Goal: Find specific page/section: Find specific page/section

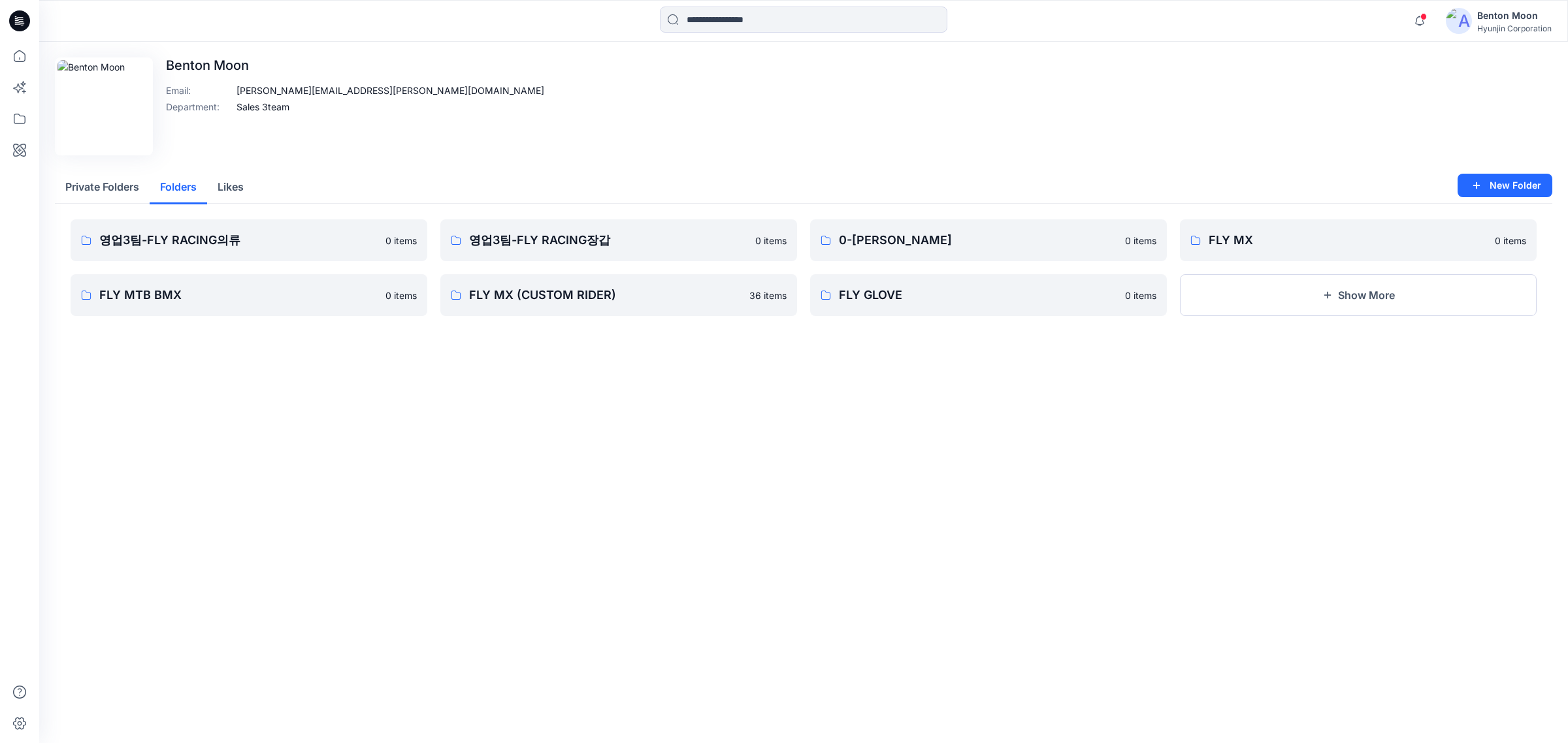
click at [177, 188] on button "Folders" at bounding box center [178, 188] width 57 height 34
click at [1427, 303] on button "Show More" at bounding box center [1358, 295] width 357 height 41
click at [674, 310] on link "FLY MX (CUSTOM RIDER)" at bounding box center [619, 295] width 357 height 41
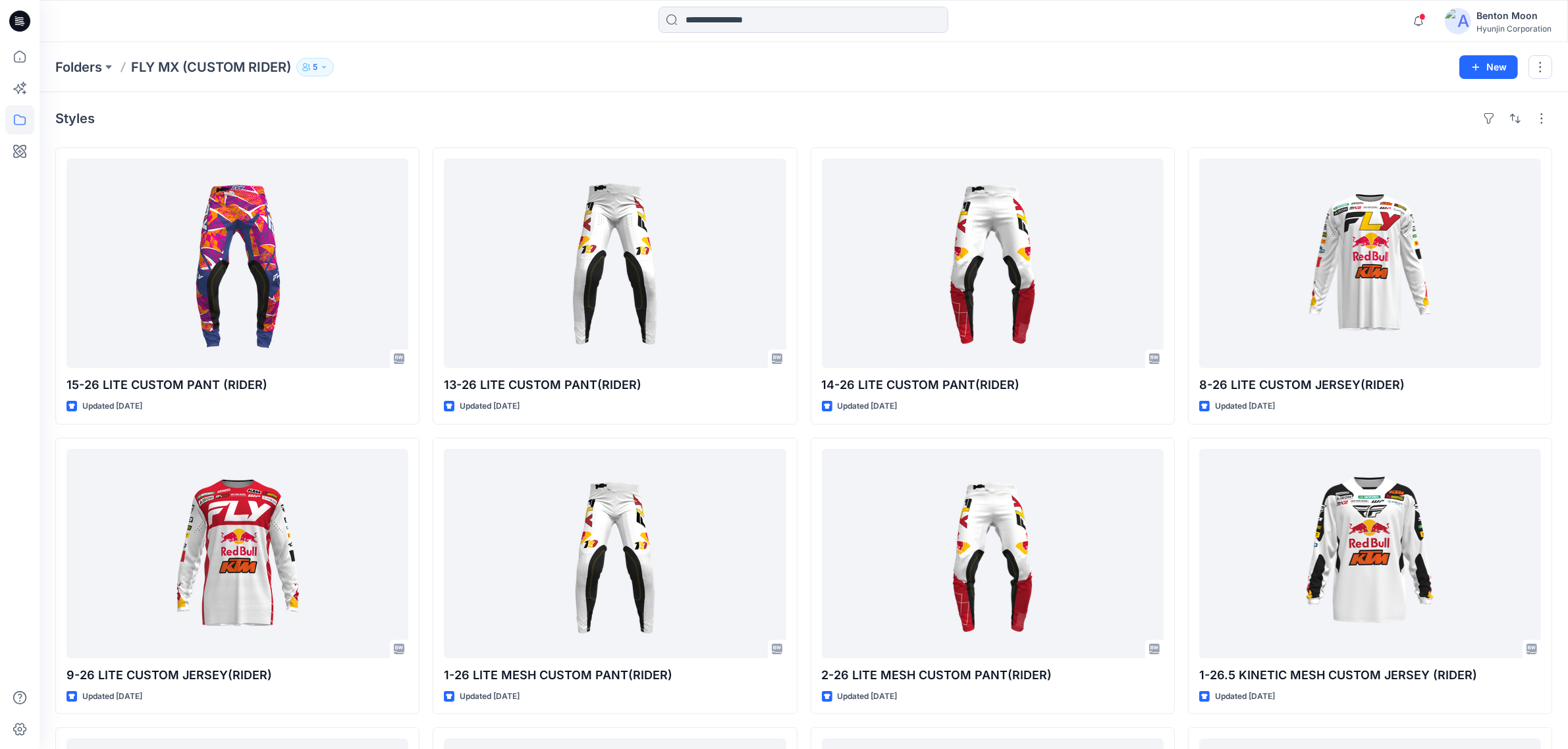
click at [326, 71] on button "5" at bounding box center [315, 66] width 38 height 18
click at [426, 142] on button "External 4" at bounding box center [421, 146] width 80 height 34
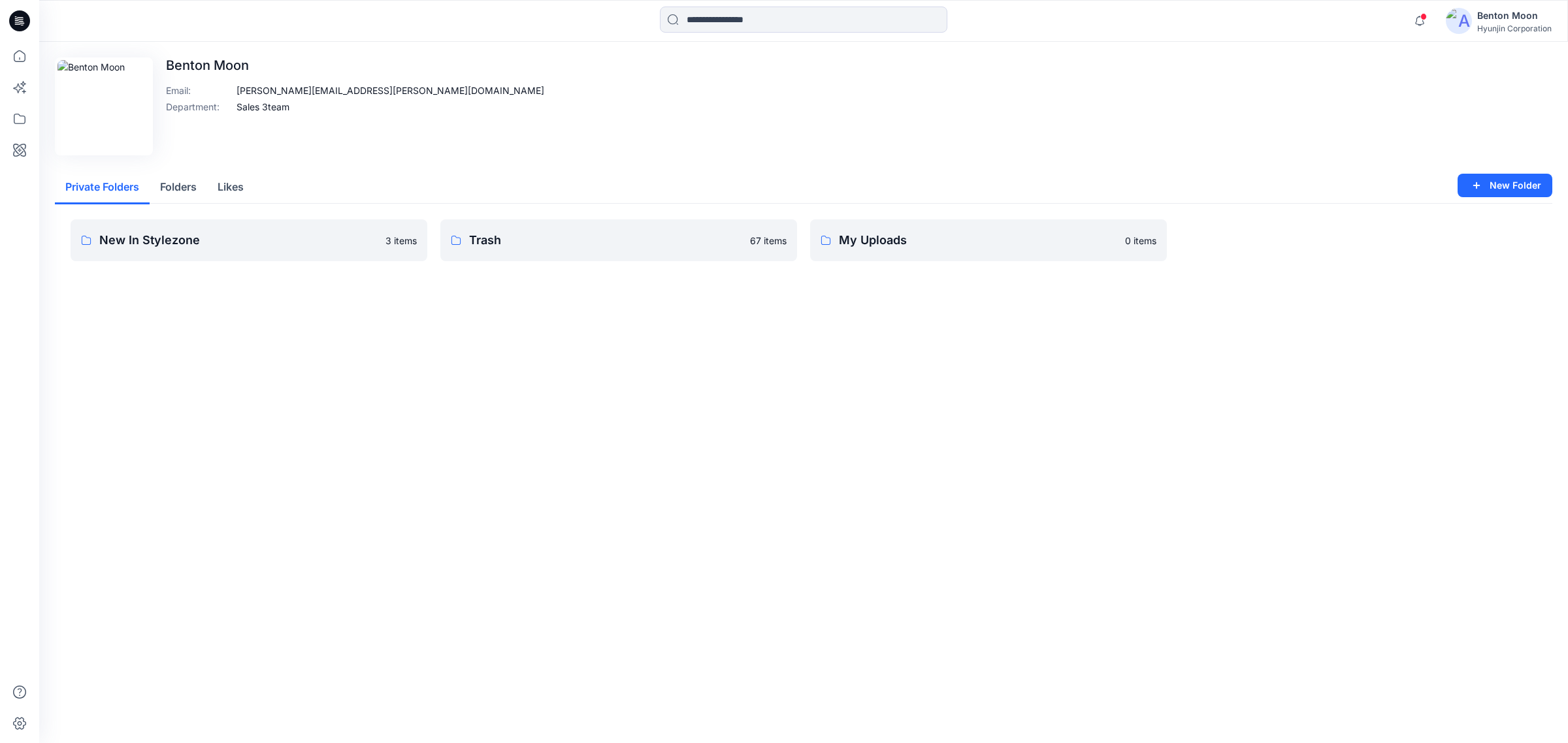
click at [190, 184] on button "Folders" at bounding box center [178, 188] width 57 height 34
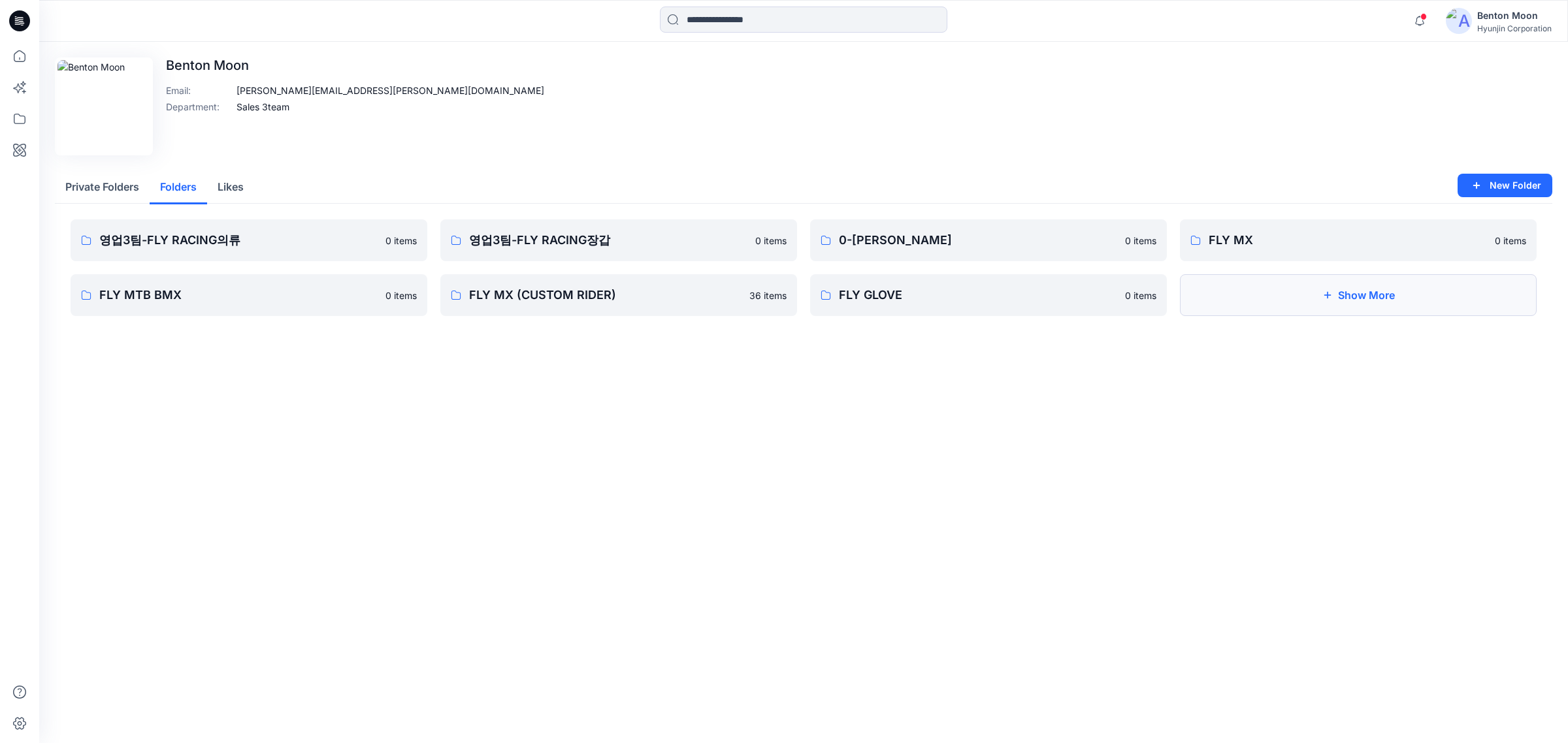
click at [1264, 306] on button "Show More" at bounding box center [1358, 295] width 357 height 41
click at [1288, 289] on p "FLY BMX (CUSTOM RIDER)" at bounding box center [1357, 295] width 297 height 18
click at [192, 190] on button "Folders" at bounding box center [178, 188] width 57 height 34
drag, startPoint x: 1165, startPoint y: 544, endPoint x: 1182, endPoint y: 445, distance: 100.4
click at [1165, 544] on div "Edit Image [PERSON_NAME] Email : [PERSON_NAME][EMAIL_ADDRESS][PERSON_NAME][DOMA…" at bounding box center [804, 392] width 1529 height 702
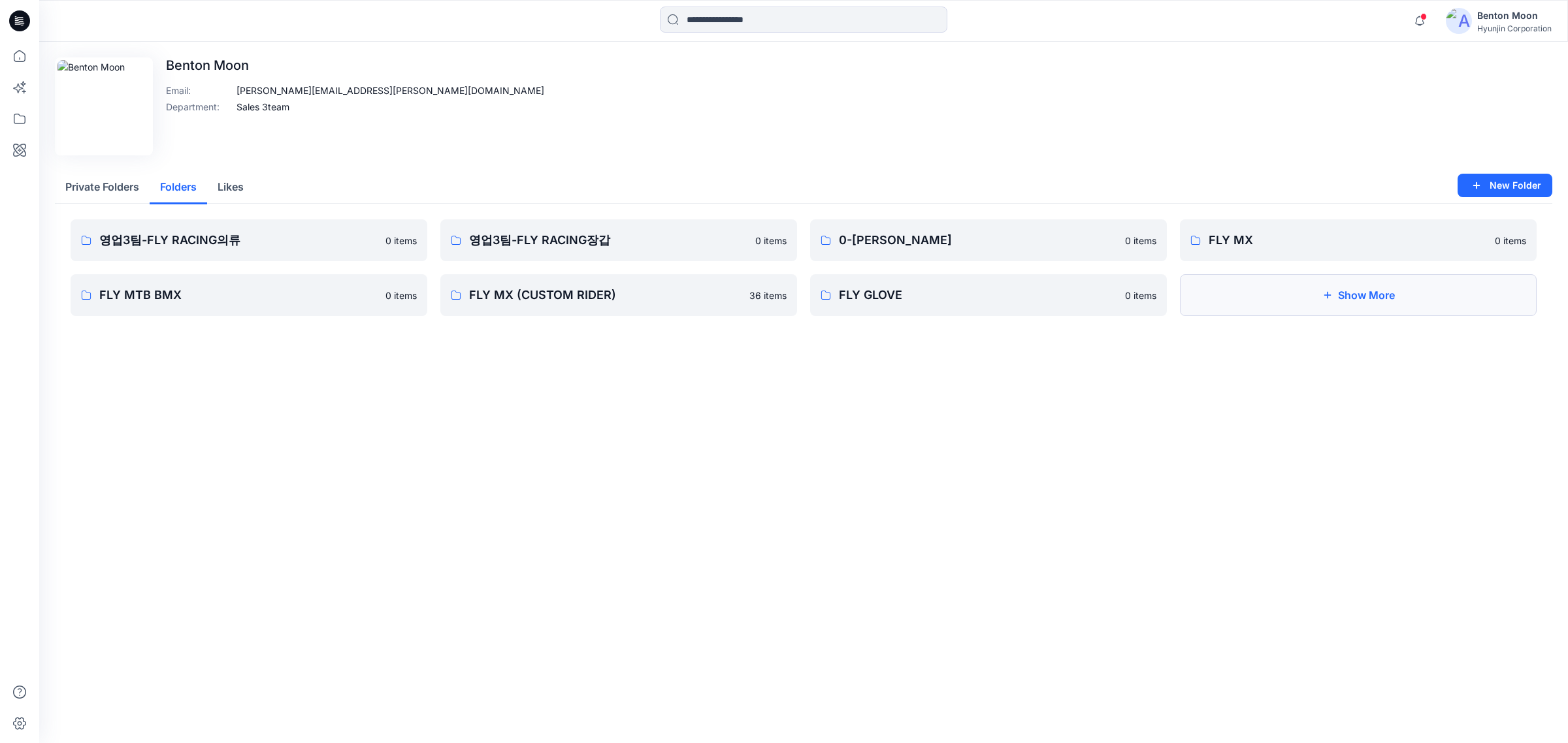
click at [1310, 294] on button "Show More" at bounding box center [1358, 295] width 357 height 41
click at [644, 291] on p "FLY MX (CUSTOM RIDER)" at bounding box center [617, 295] width 297 height 18
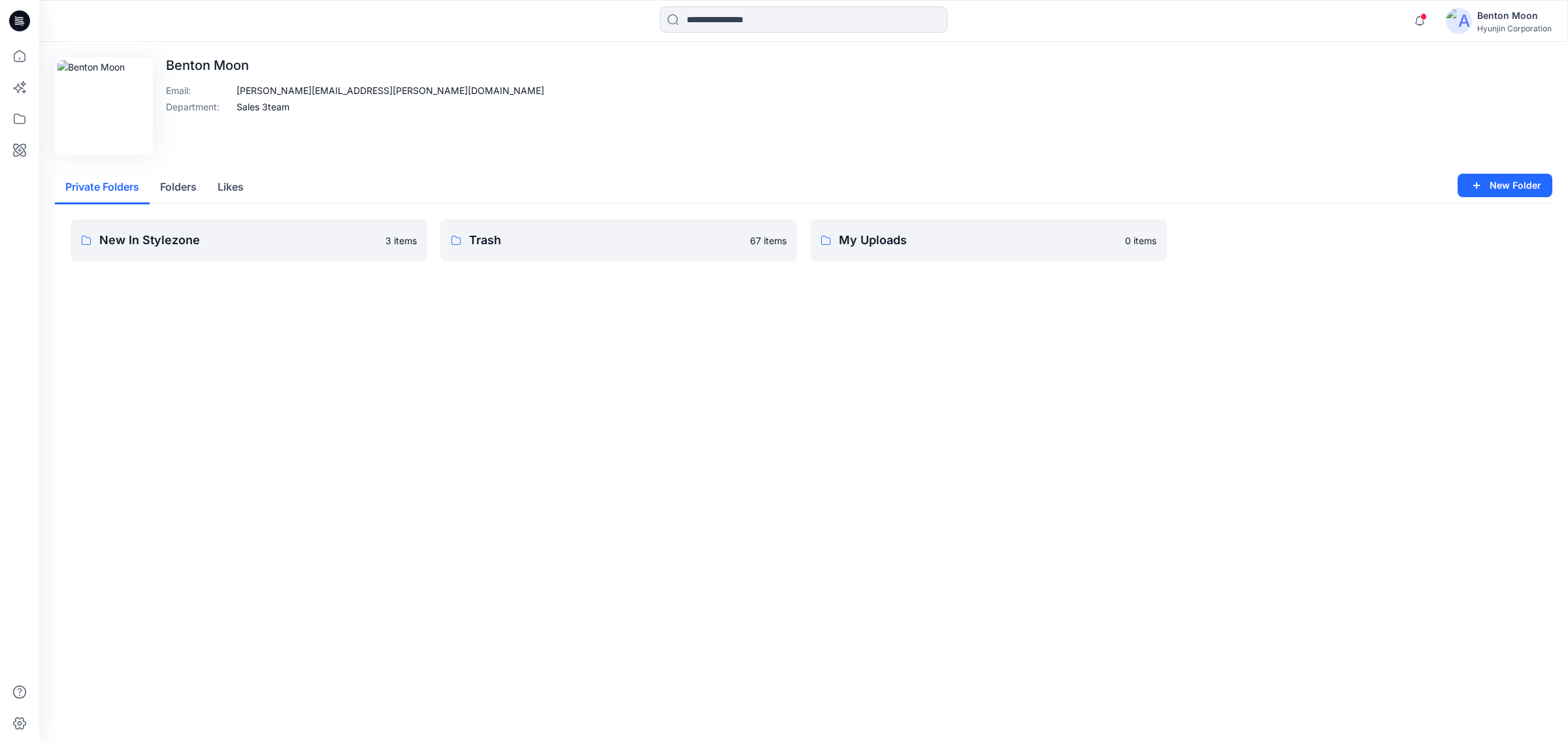
click at [191, 185] on button "Folders" at bounding box center [178, 188] width 57 height 34
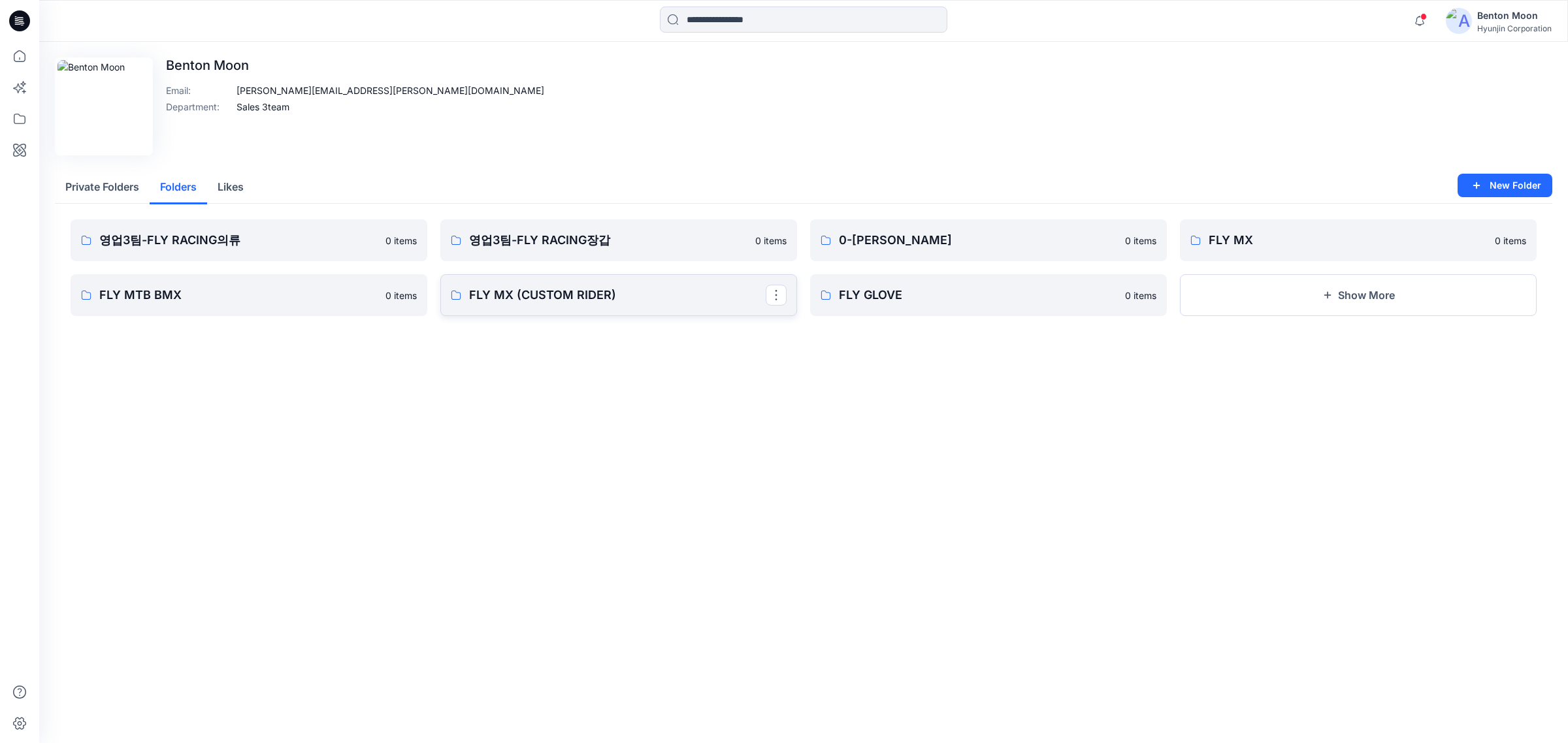
click at [779, 289] on button "button" at bounding box center [776, 295] width 21 height 21
click at [642, 302] on p "FLY MX (CUSTOM RIDER)" at bounding box center [617, 295] width 297 height 18
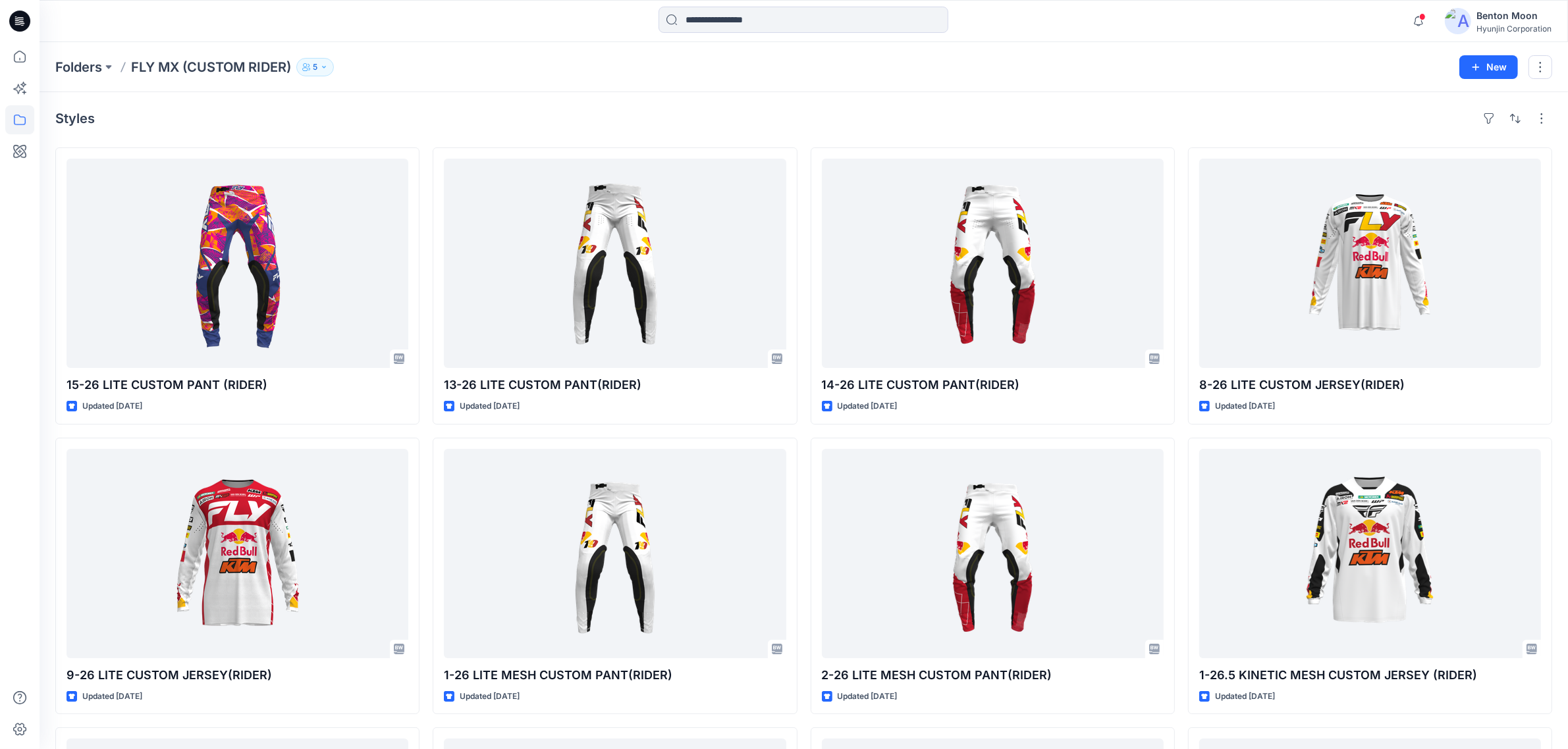
click at [310, 66] on icon "button" at bounding box center [306, 67] width 8 height 8
click at [404, 150] on button "External 4" at bounding box center [421, 146] width 80 height 34
click at [479, 106] on icon "Manage Users" at bounding box center [475, 102] width 10 height 10
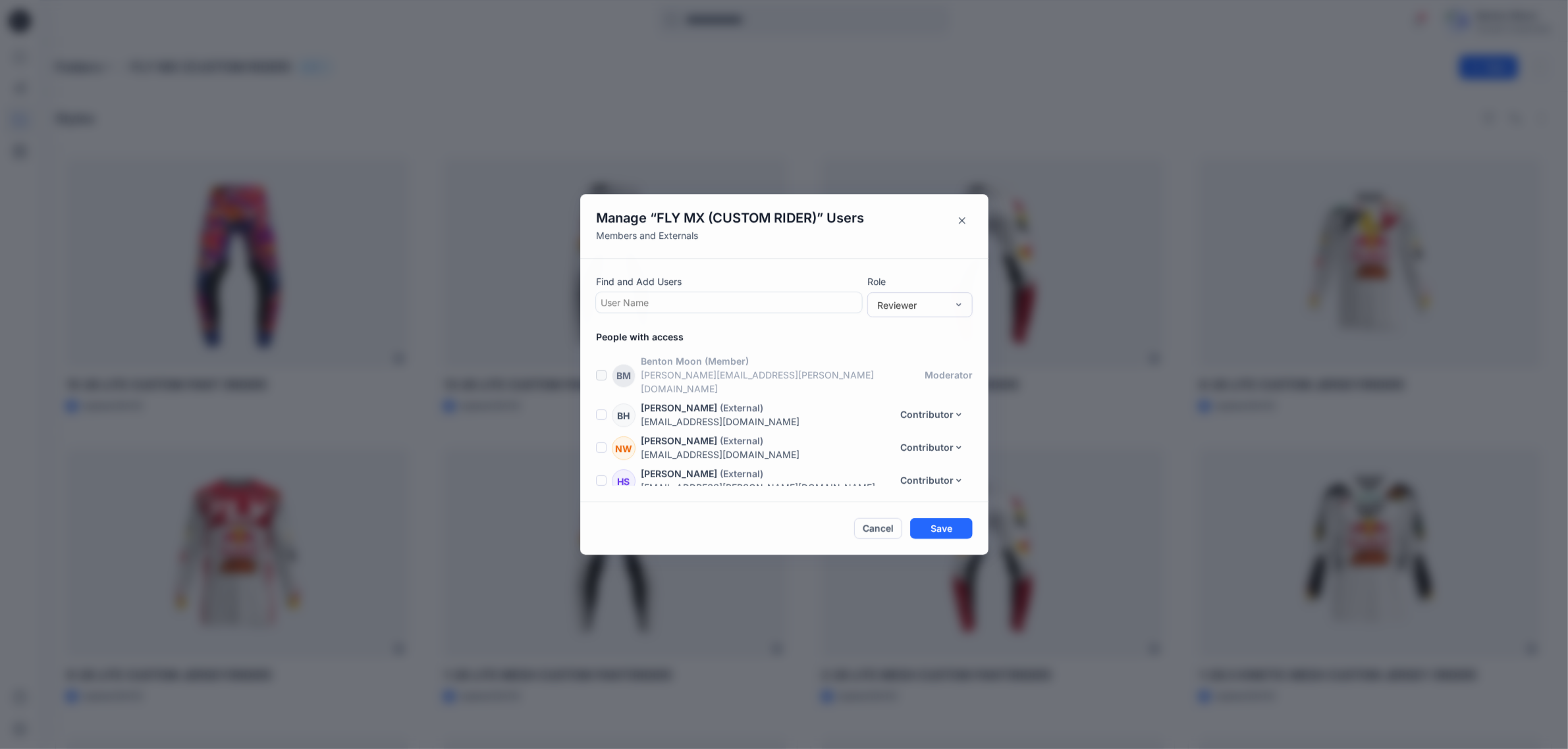
scroll to position [28, 0]
click at [710, 308] on div at bounding box center [729, 302] width 257 height 17
type input "*"
type input "***"
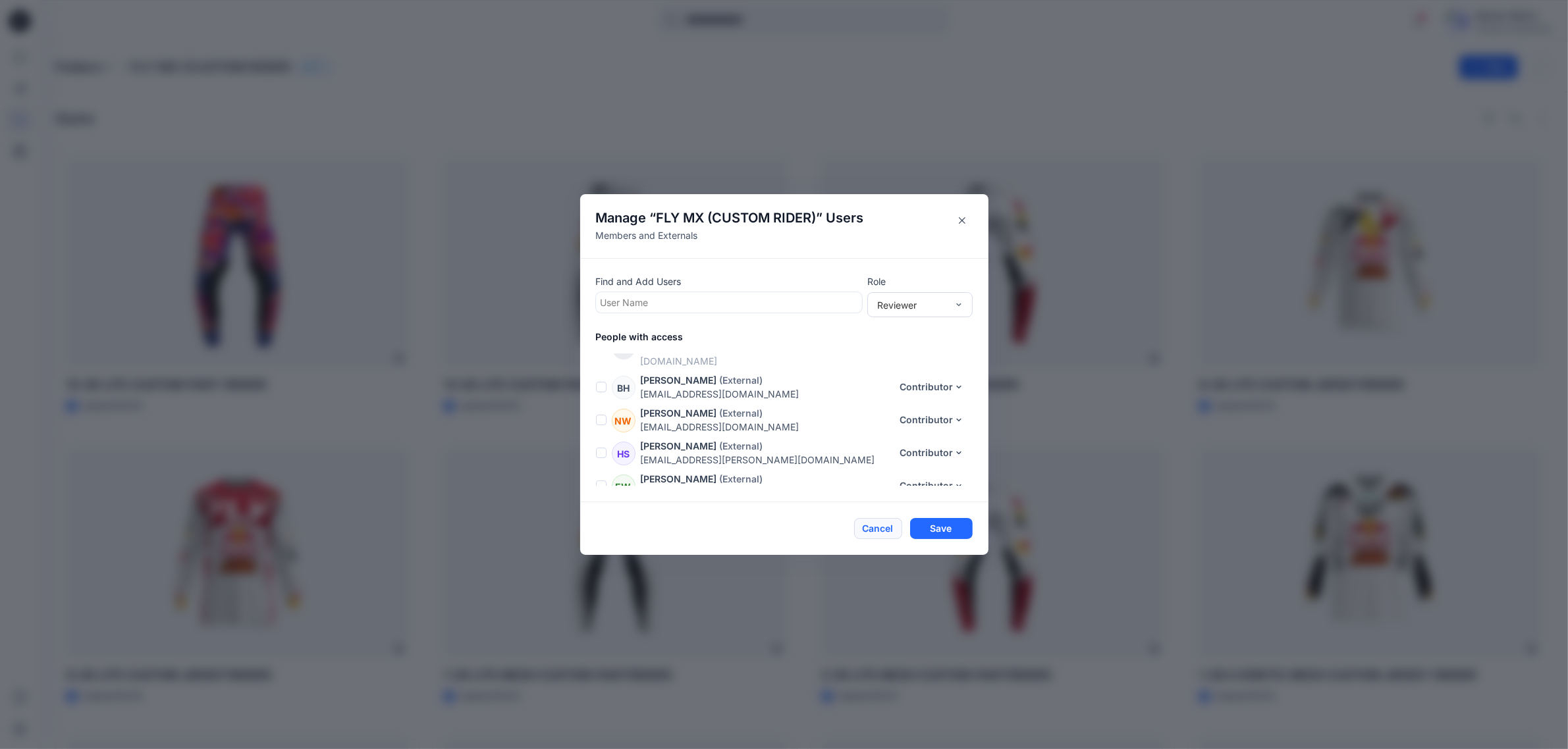
click at [872, 530] on button "Cancel" at bounding box center [878, 528] width 48 height 21
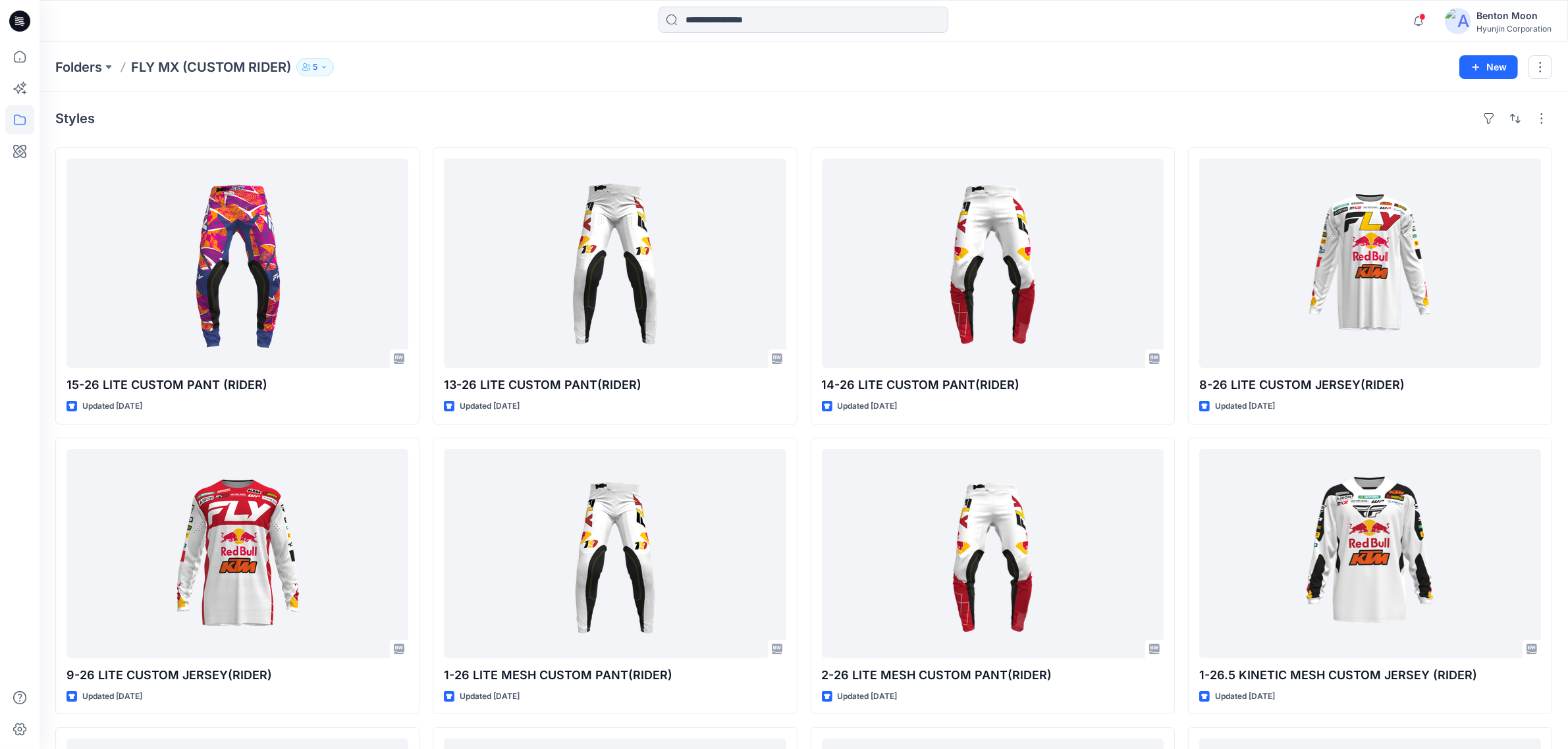
click at [328, 69] on icon "button" at bounding box center [324, 67] width 8 height 8
click at [477, 104] on icon "Manage Users" at bounding box center [475, 106] width 6 height 6
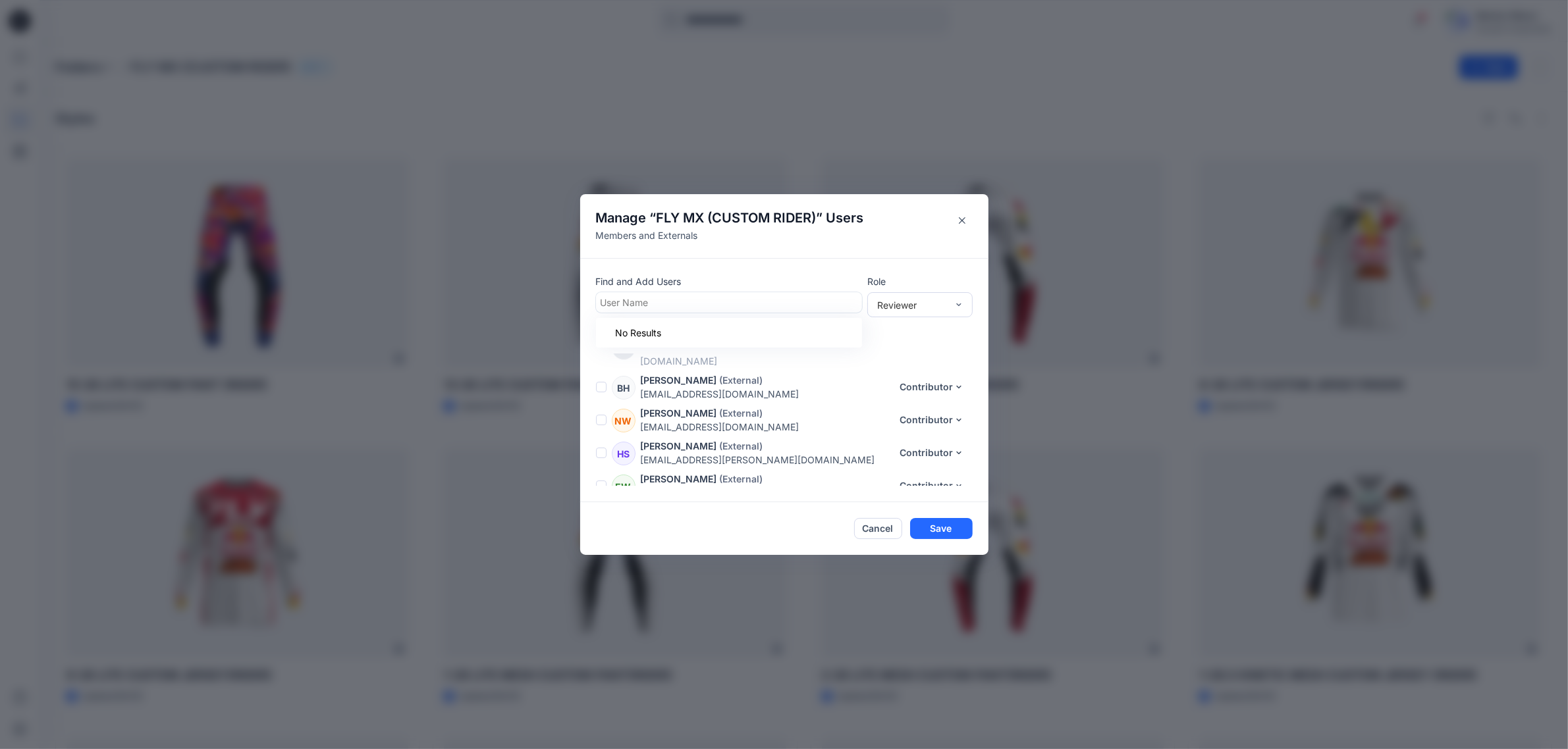
click at [716, 301] on div at bounding box center [729, 302] width 257 height 17
click at [721, 307] on div at bounding box center [729, 302] width 257 height 17
type input "*"
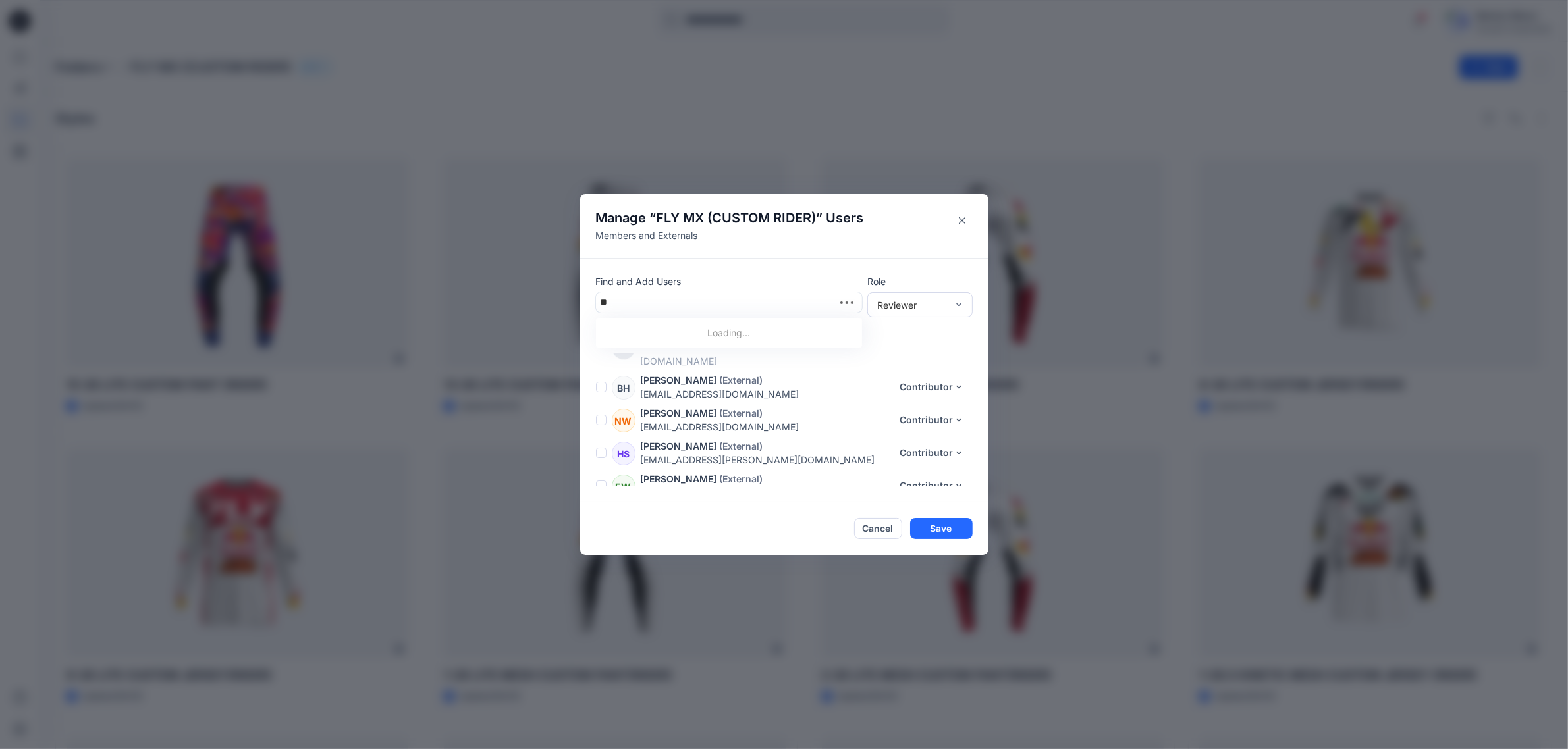
type input "*"
click at [881, 524] on button "Cancel" at bounding box center [878, 528] width 48 height 21
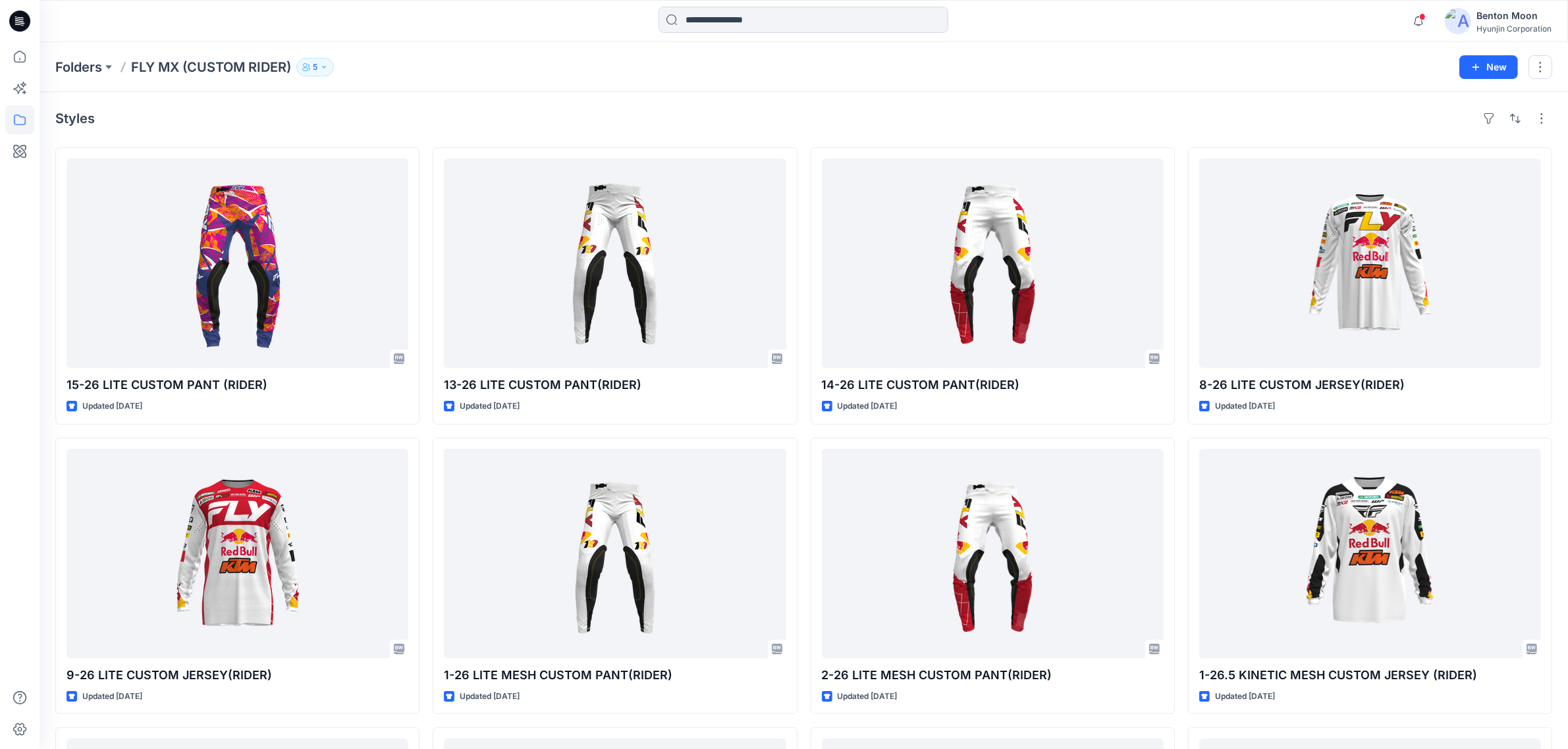
click at [311, 73] on button "5" at bounding box center [315, 66] width 38 height 18
click at [475, 106] on icon "Manage Users" at bounding box center [475, 102] width 10 height 10
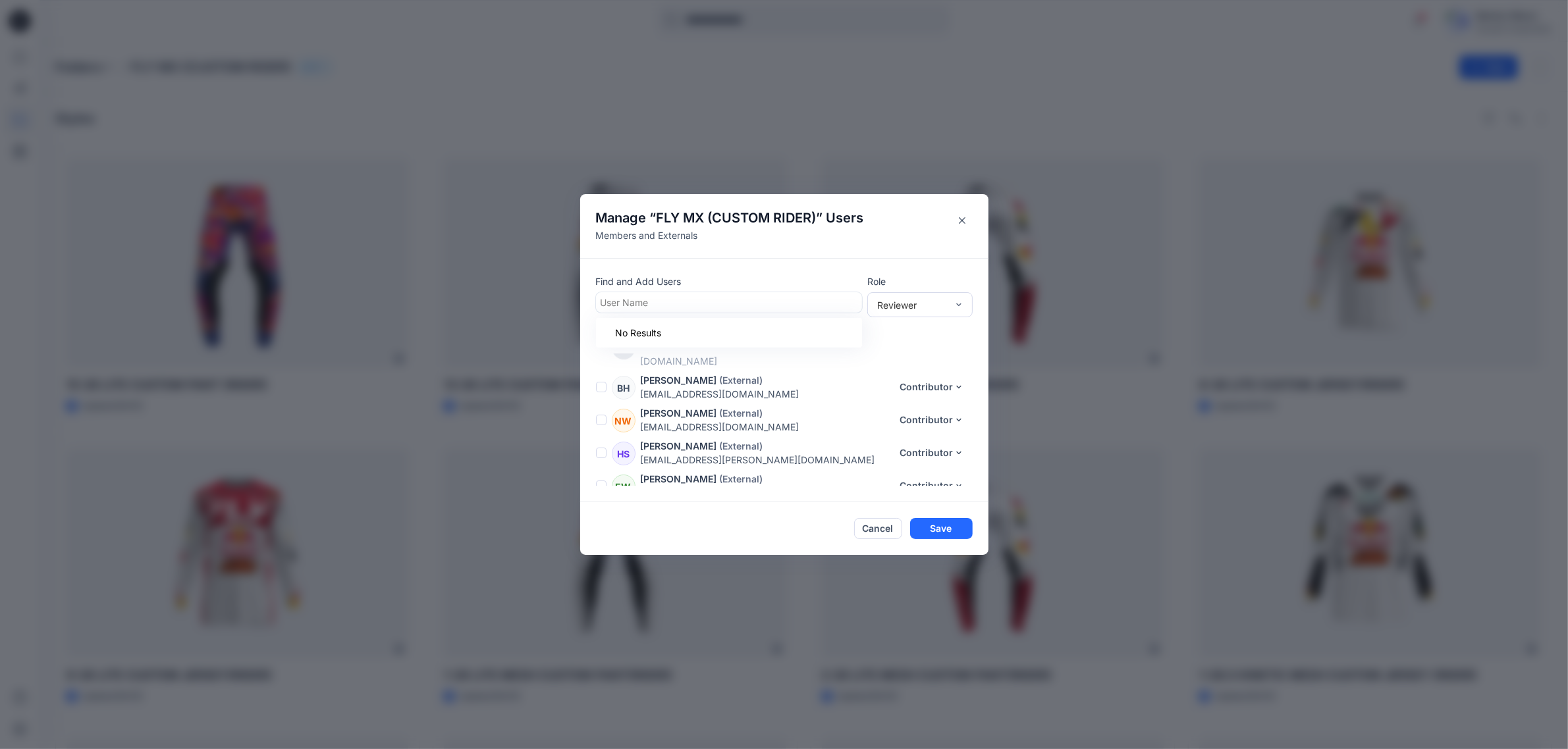
click at [701, 307] on div at bounding box center [729, 302] width 257 height 17
type input "*"
type input "***"
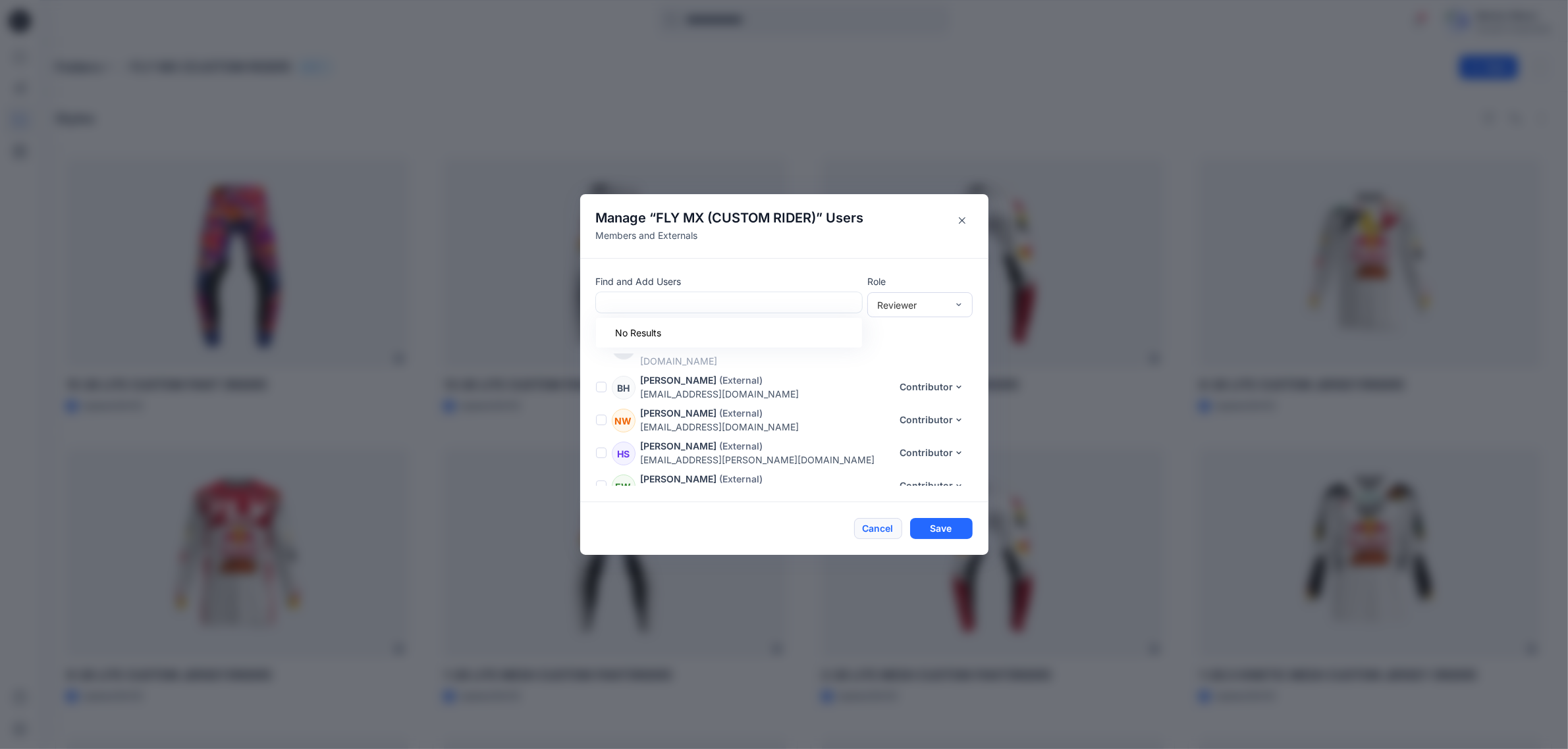
click at [887, 525] on button "Cancel" at bounding box center [878, 528] width 48 height 21
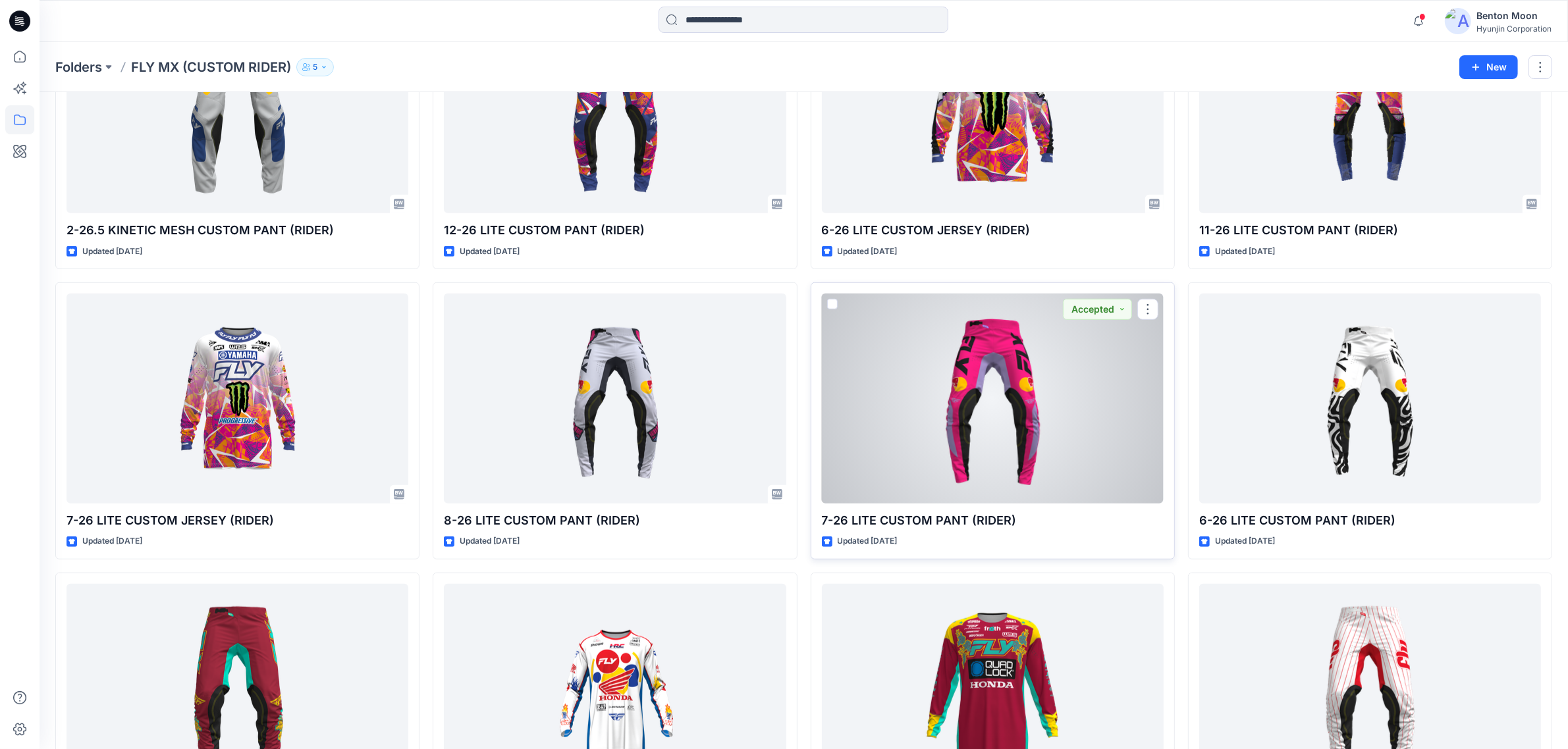
scroll to position [1272, 0]
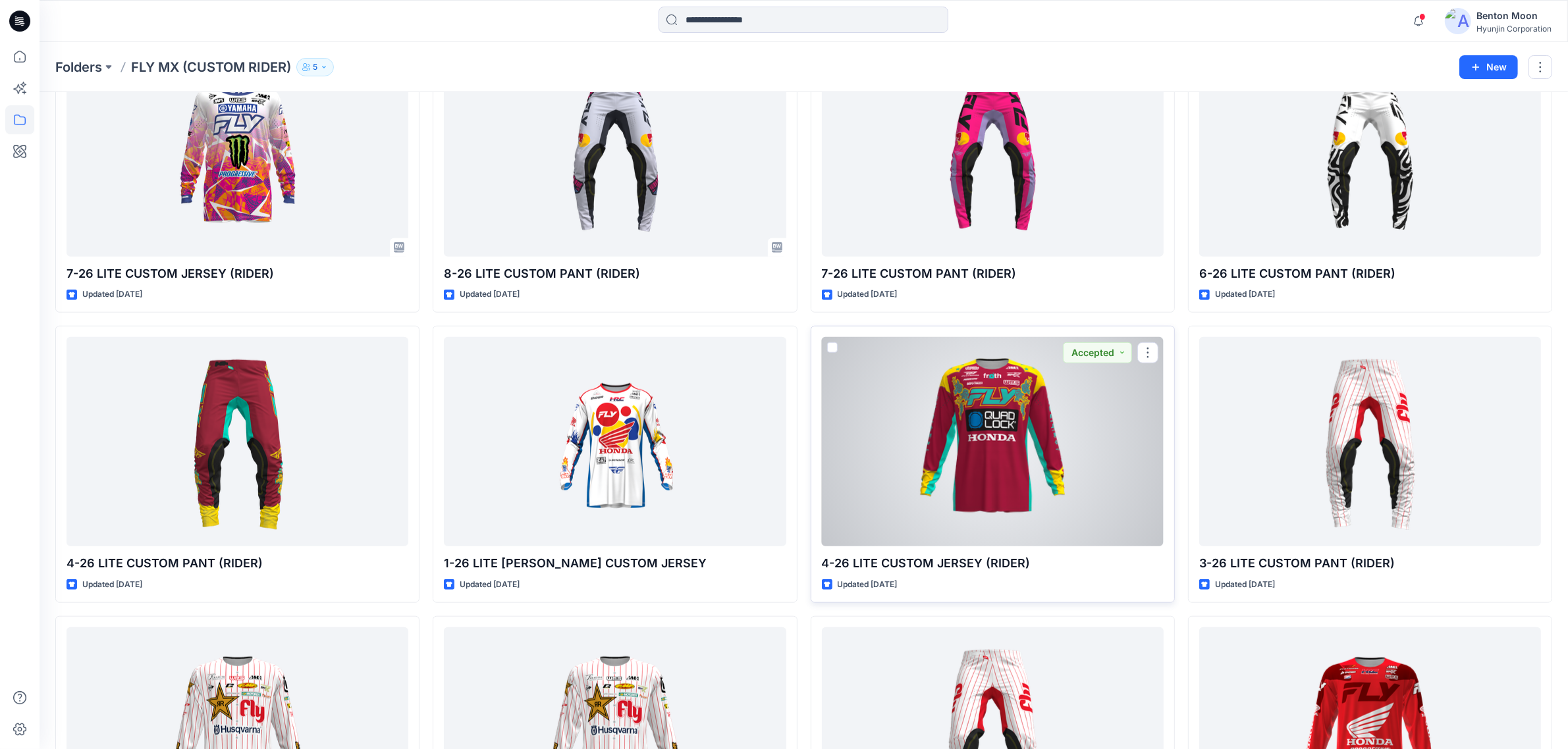
click at [966, 446] on div at bounding box center [992, 441] width 342 height 209
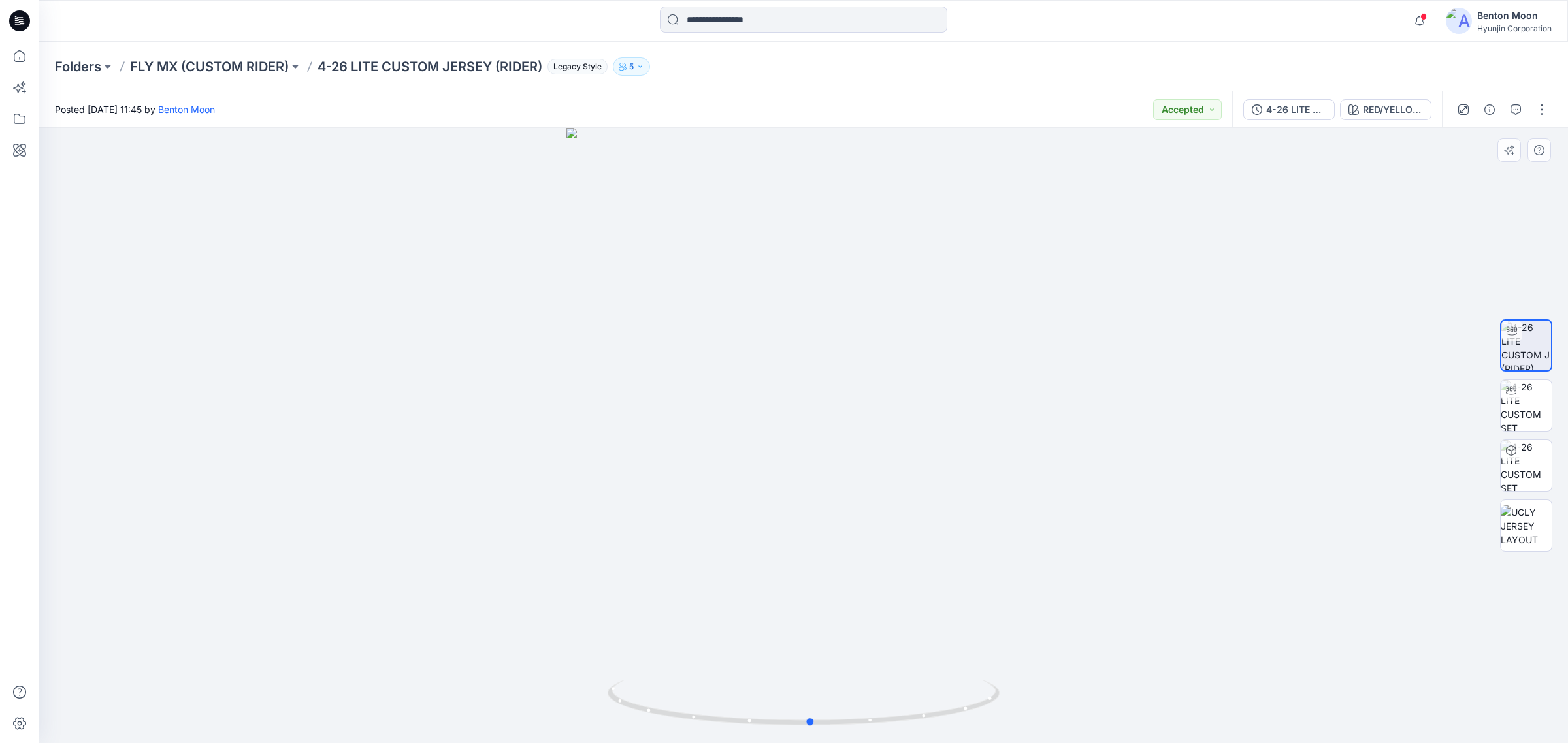
drag, startPoint x: 870, startPoint y: 596, endPoint x: 900, endPoint y: 591, distance: 30.4
click at [900, 591] on div at bounding box center [804, 436] width 1529 height 615
click at [1376, 119] on button "RED/YELLOW ([PERSON_NAME])(UGLY)" at bounding box center [1385, 109] width 92 height 21
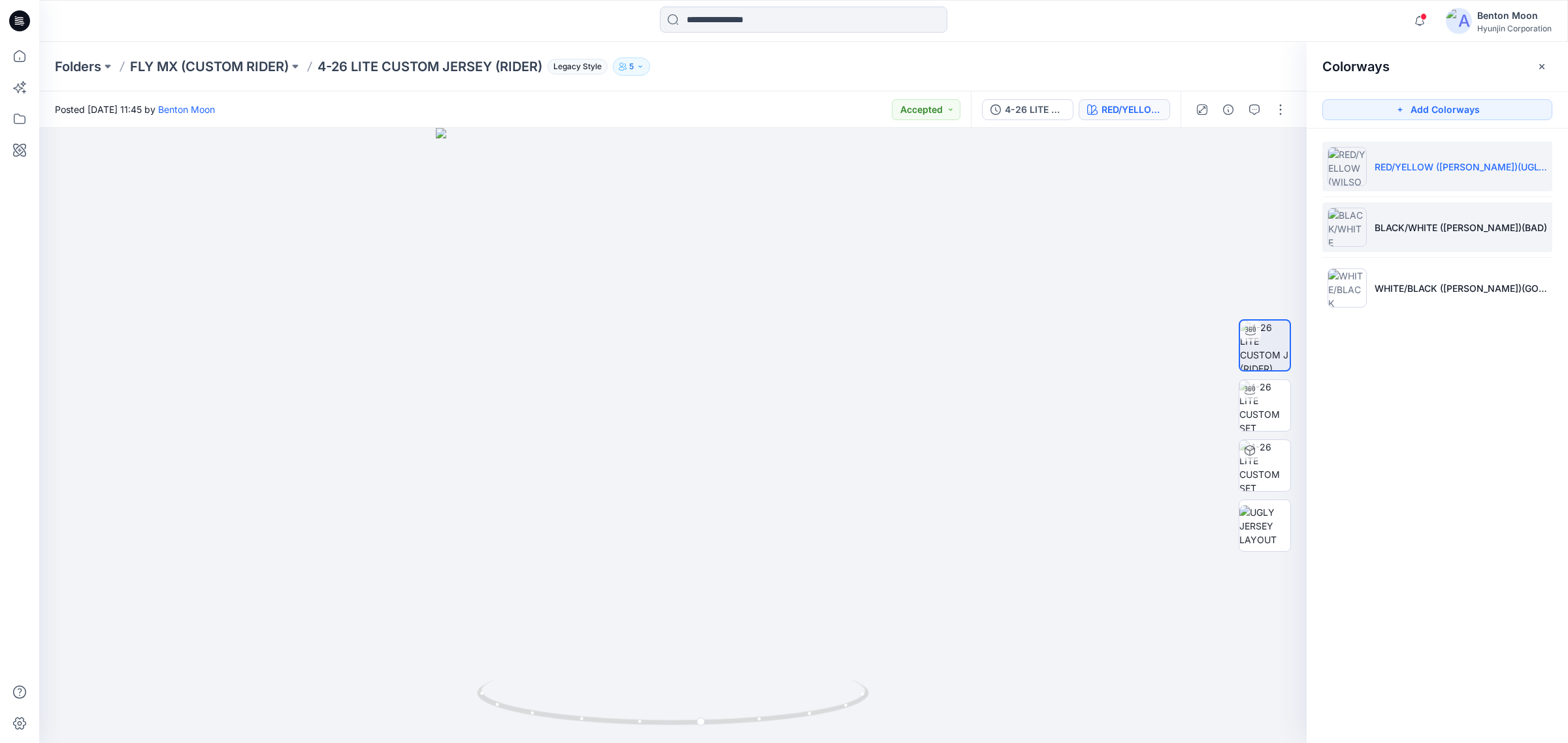
click at [1415, 239] on li "BLACK/WHITE ([PERSON_NAME])(BAD)" at bounding box center [1437, 227] width 230 height 49
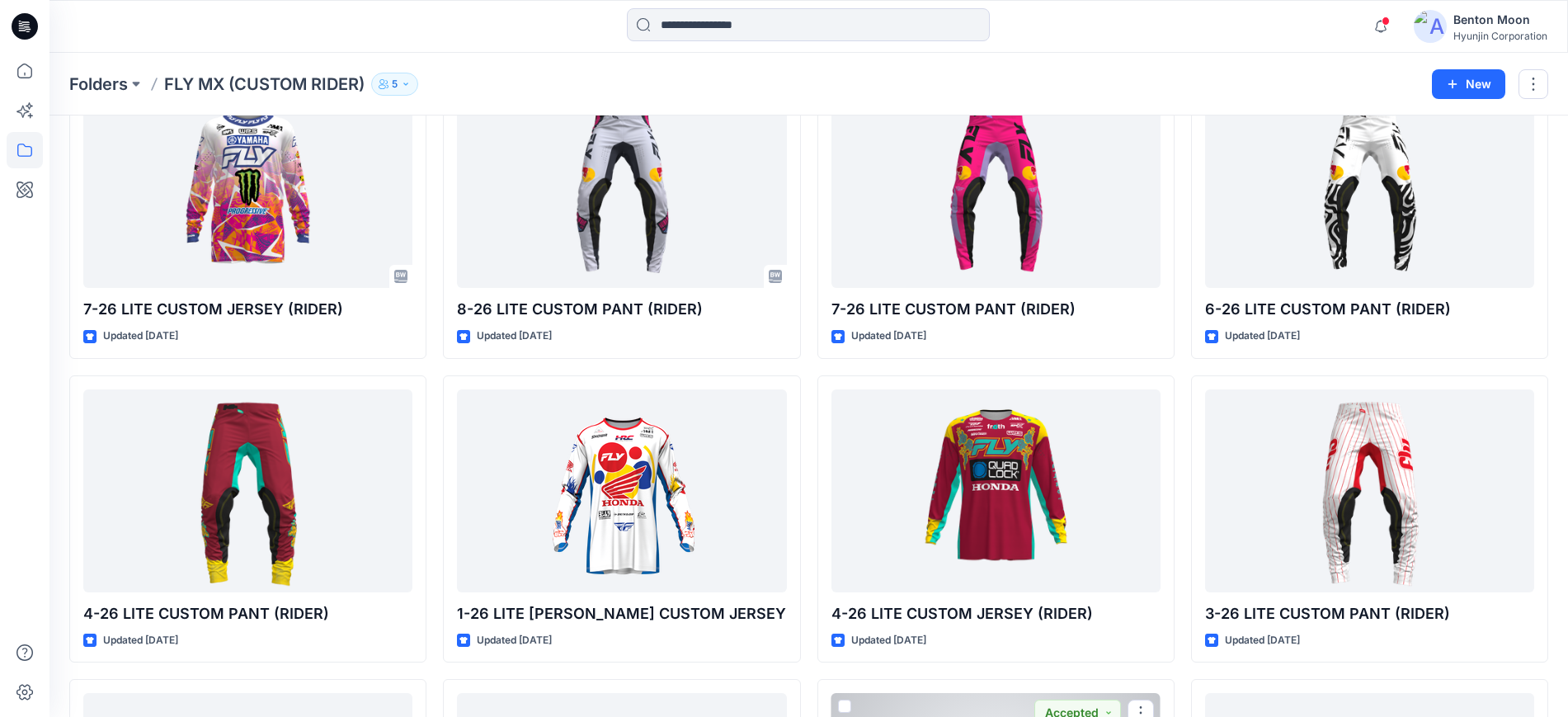
scroll to position [1382, 0]
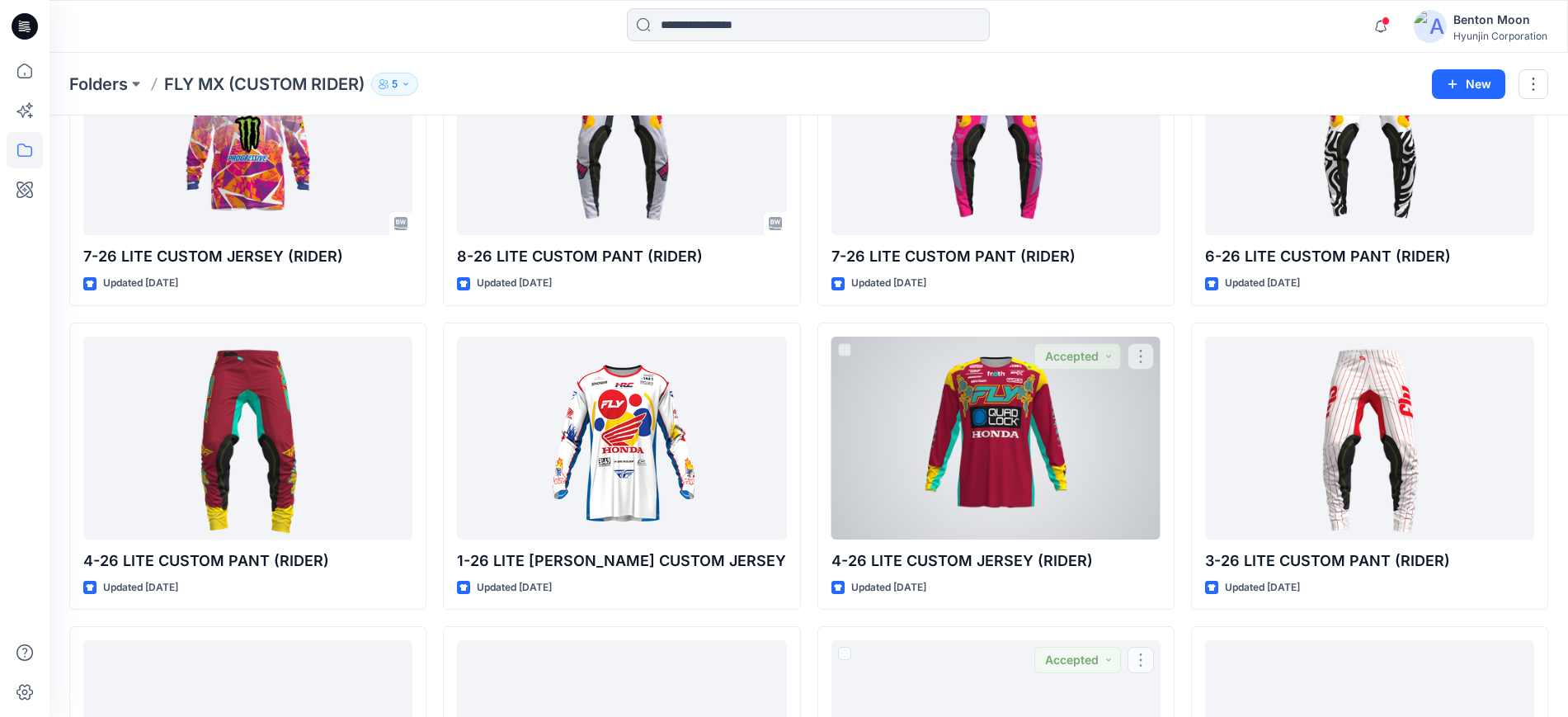
click at [1006, 417] on div at bounding box center [996, 438] width 329 height 202
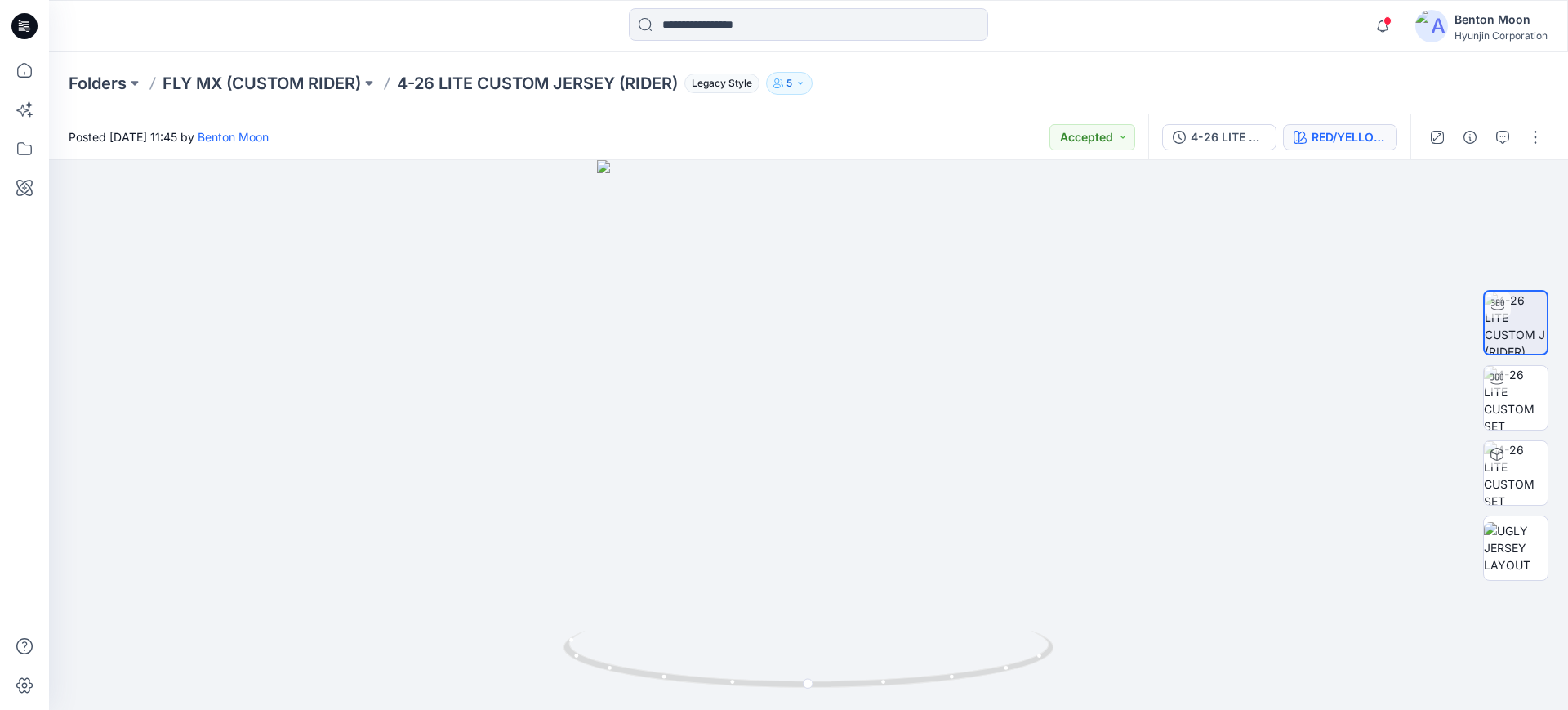
click at [1342, 125] on button "RED/YELLOW ([PERSON_NAME])(UGLY)" at bounding box center [1340, 137] width 114 height 26
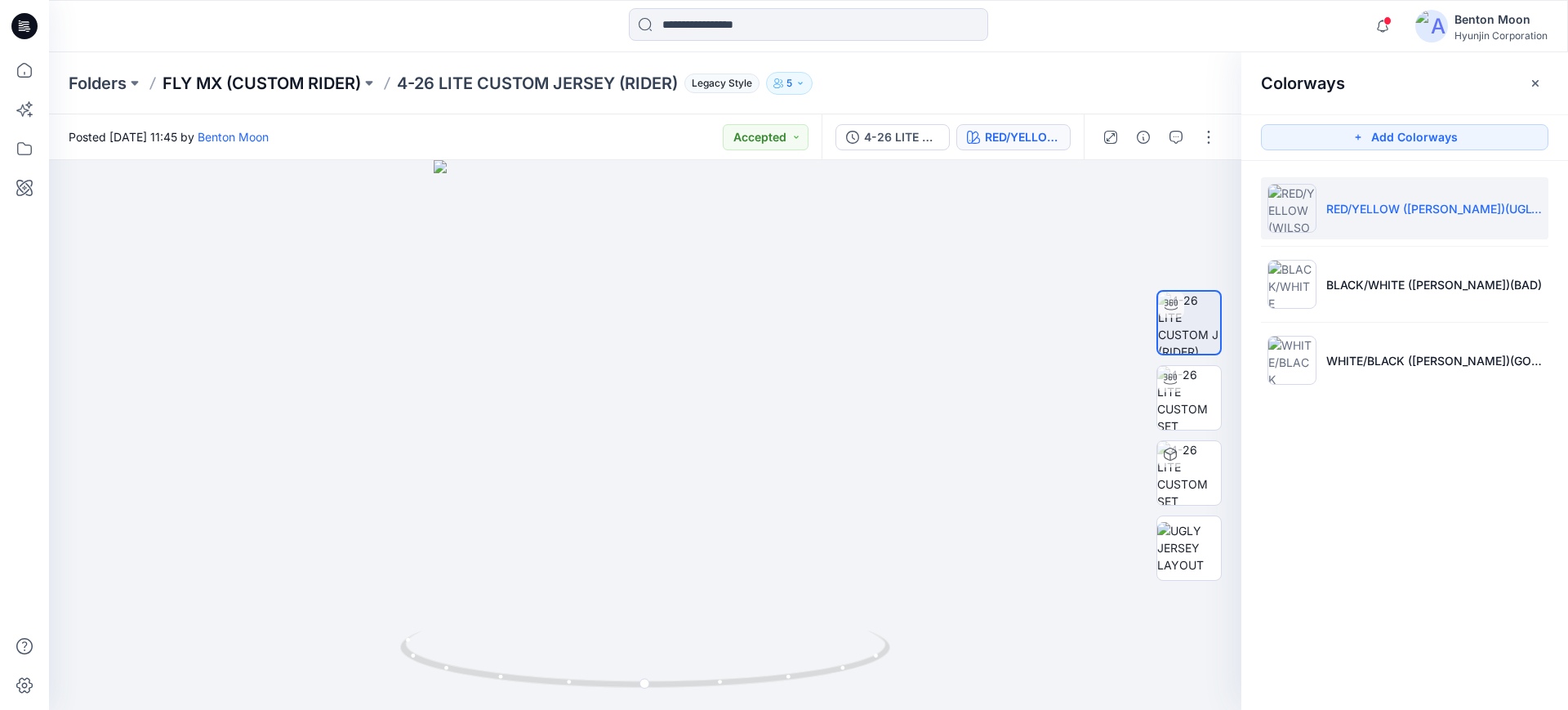
click at [317, 87] on p "FLY MX (CUSTOM RIDER)" at bounding box center [261, 82] width 199 height 22
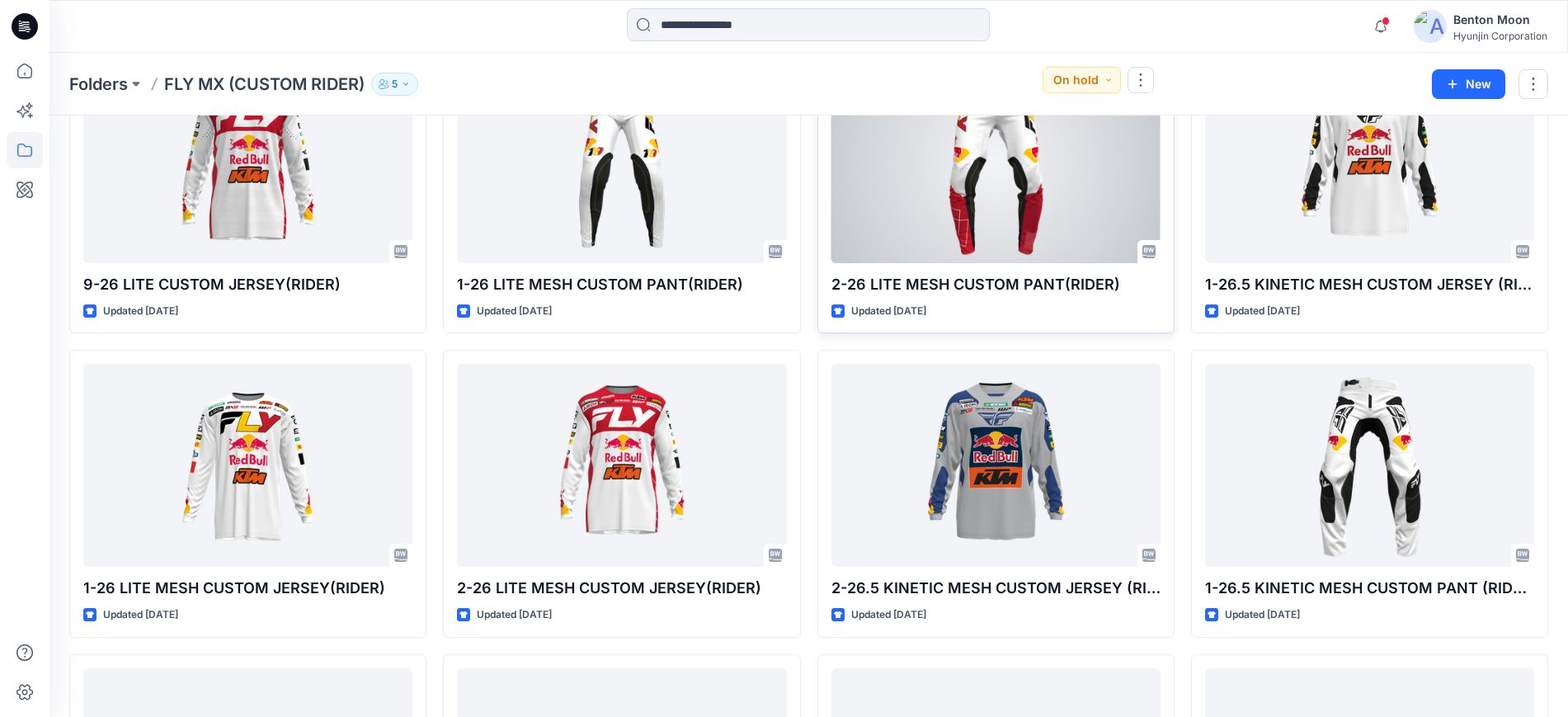
scroll to position [1267, 0]
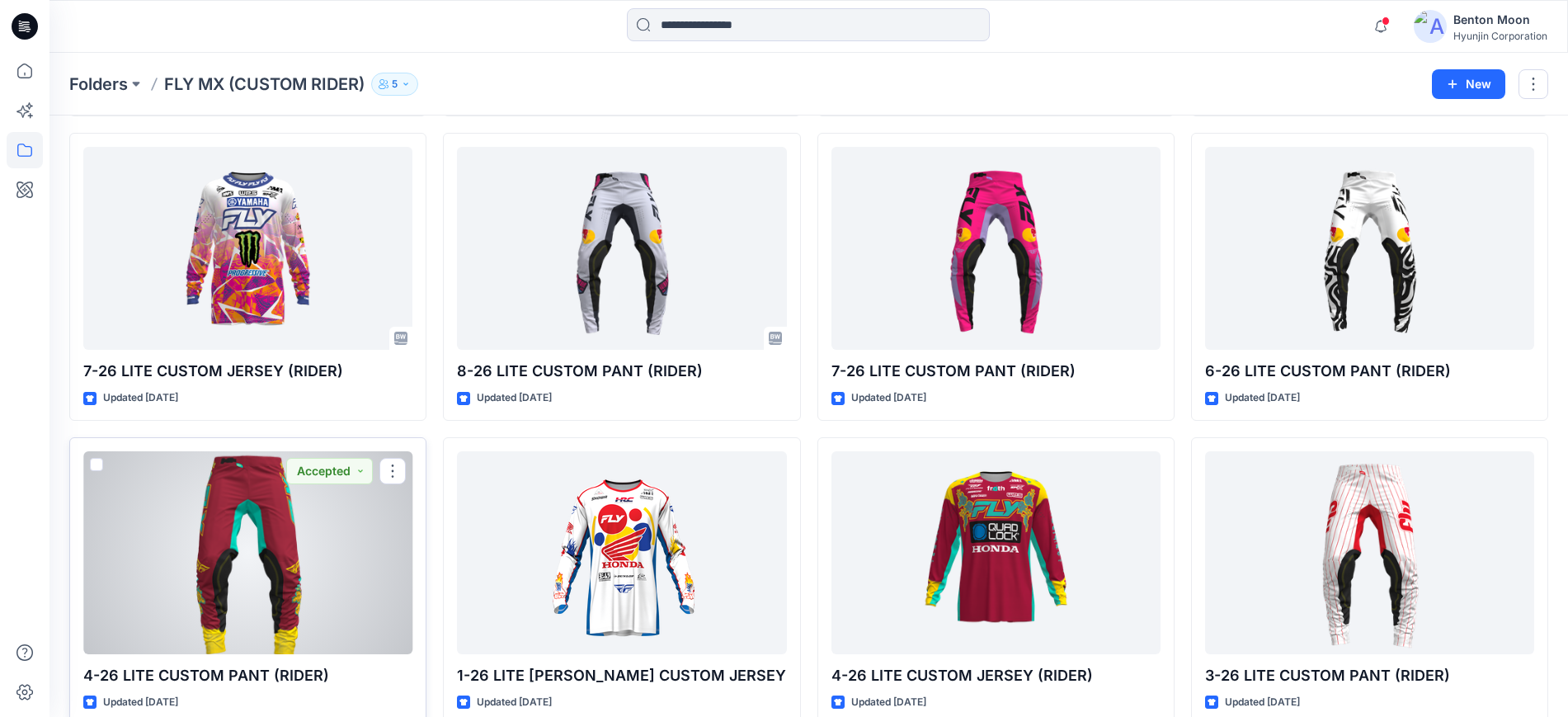
click at [303, 528] on div at bounding box center [247, 552] width 329 height 202
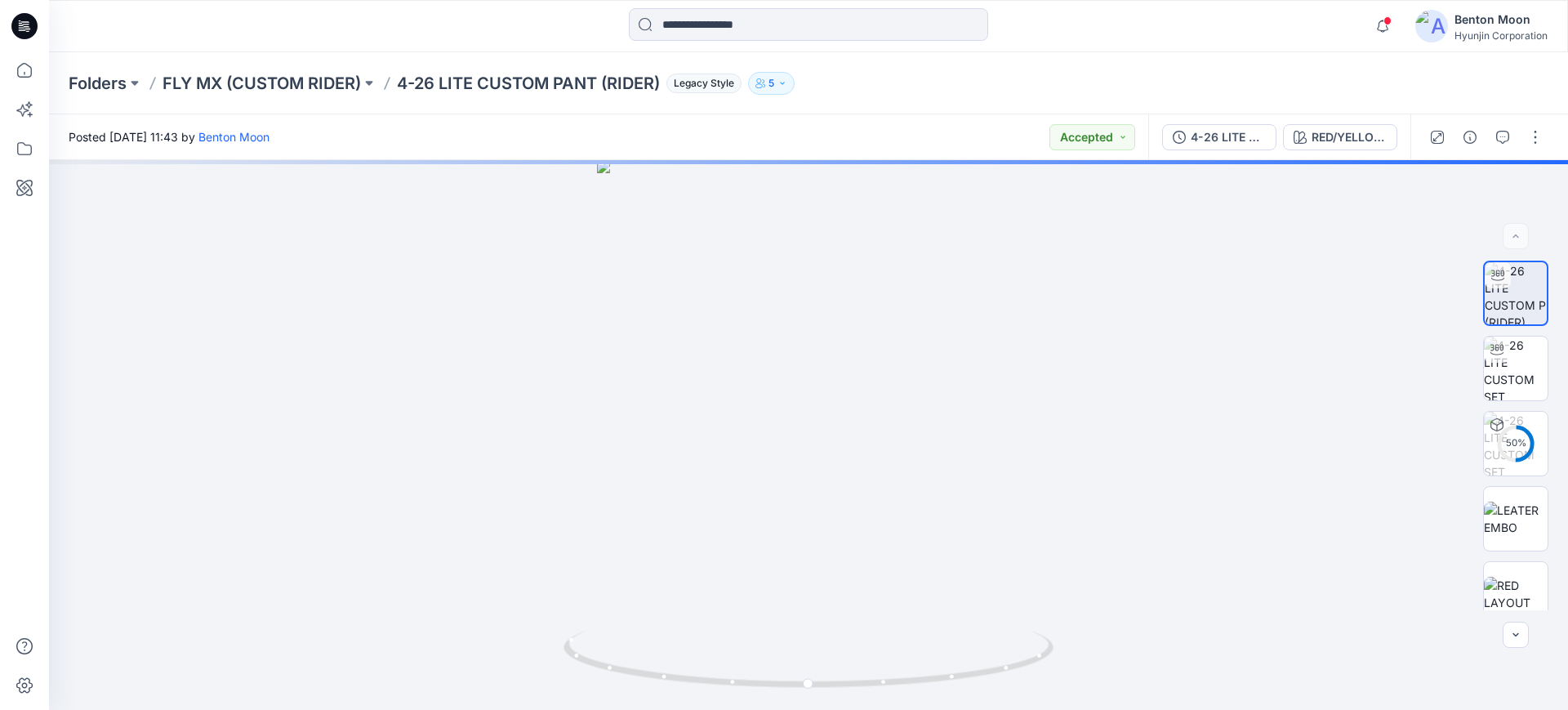
click at [1336, 155] on div "4-26 LITE CUSTOM PANT (RIDER) RED/YELLOW ([PERSON_NAME])(UGLY)" at bounding box center [1279, 137] width 262 height 46
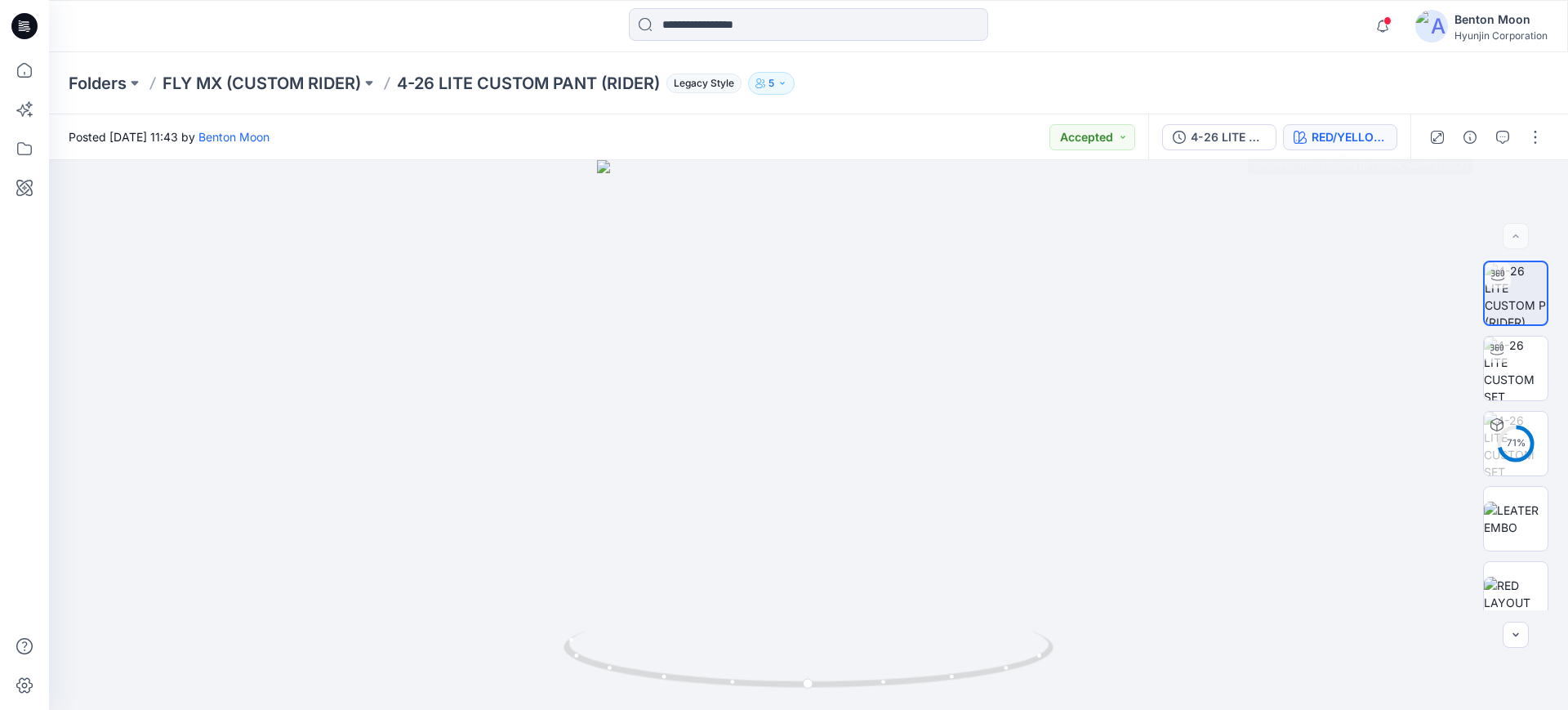
click at [1336, 146] on button "RED/YELLOW ([PERSON_NAME])(UGLY)" at bounding box center [1340, 137] width 114 height 26
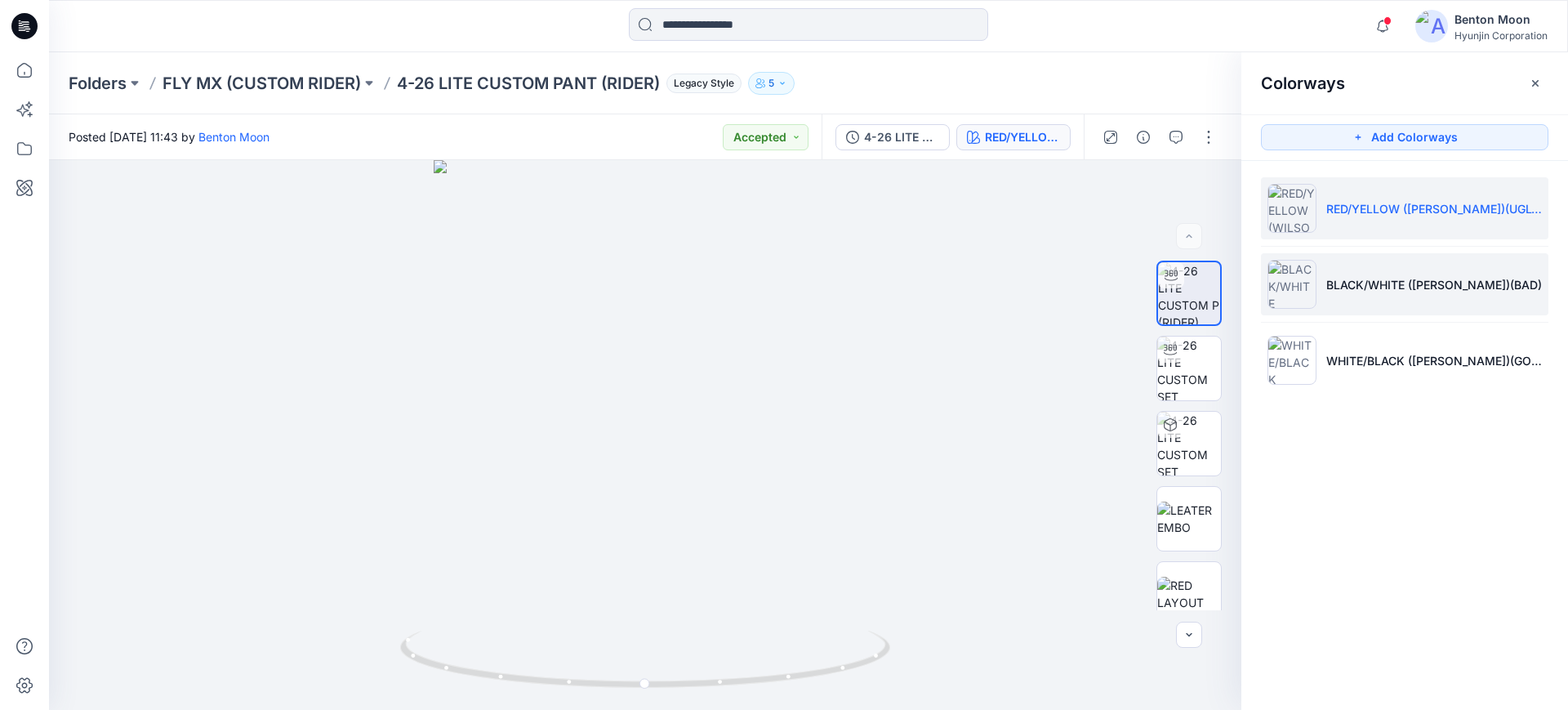
click at [1395, 307] on li "BLACK/WHITE ([PERSON_NAME])(BAD)" at bounding box center [1405, 284] width 288 height 62
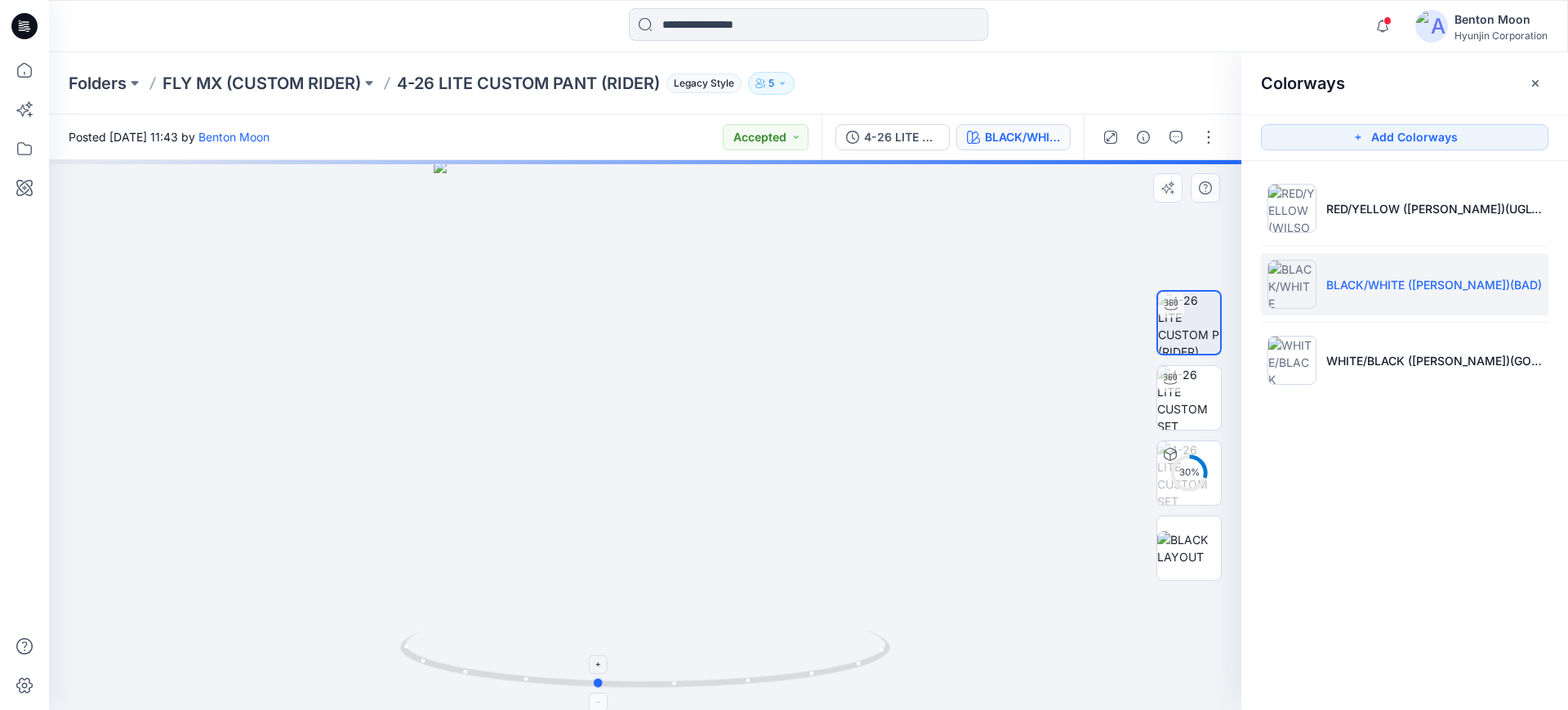
drag, startPoint x: 668, startPoint y: 642, endPoint x: 620, endPoint y: 636, distance: 48.4
click at [620, 636] on icon at bounding box center [647, 661] width 494 height 62
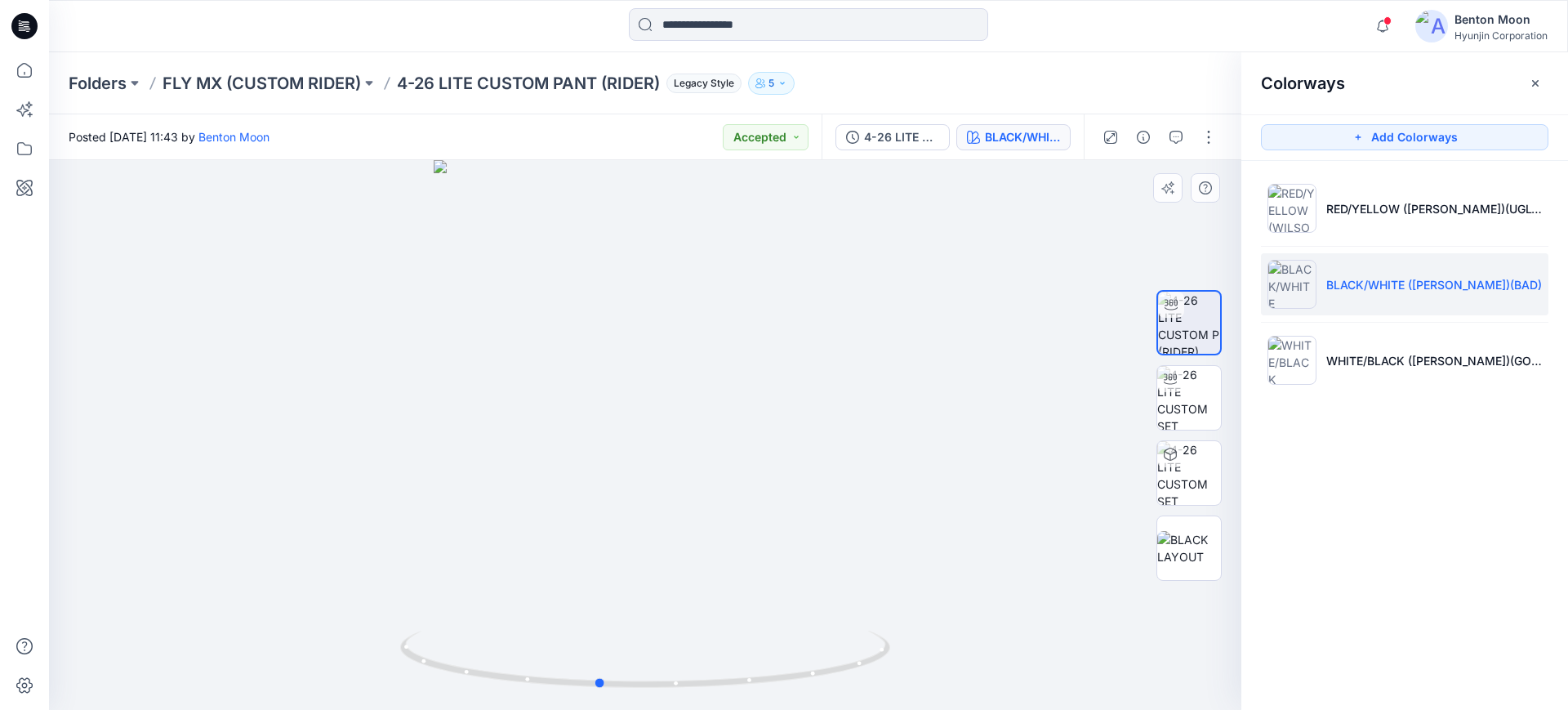
drag, startPoint x: 223, startPoint y: 409, endPoint x: 627, endPoint y: 610, distance: 451.2
click at [227, 408] on div at bounding box center [645, 435] width 1192 height 550
